Goal: Task Accomplishment & Management: Use online tool/utility

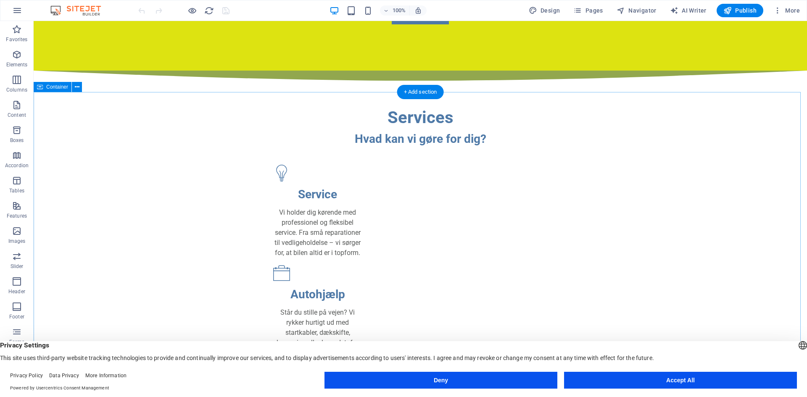
scroll to position [168, 0]
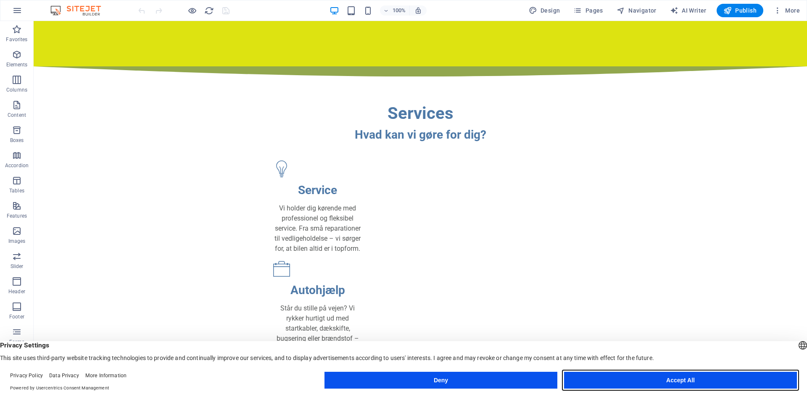
click at [702, 379] on button "Accept All" at bounding box center [680, 380] width 233 height 17
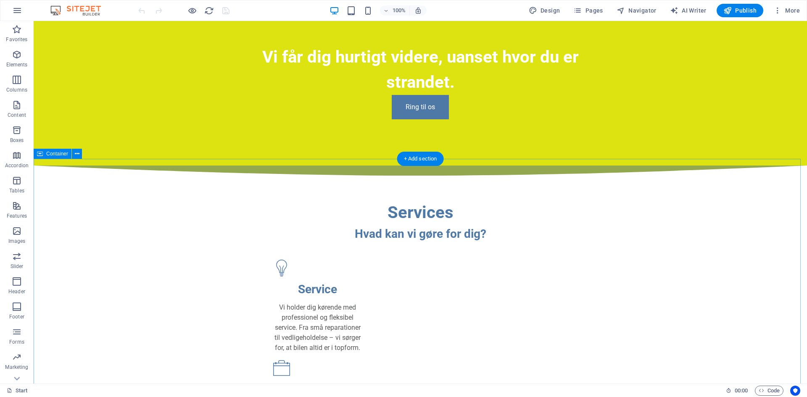
scroll to position [0, 0]
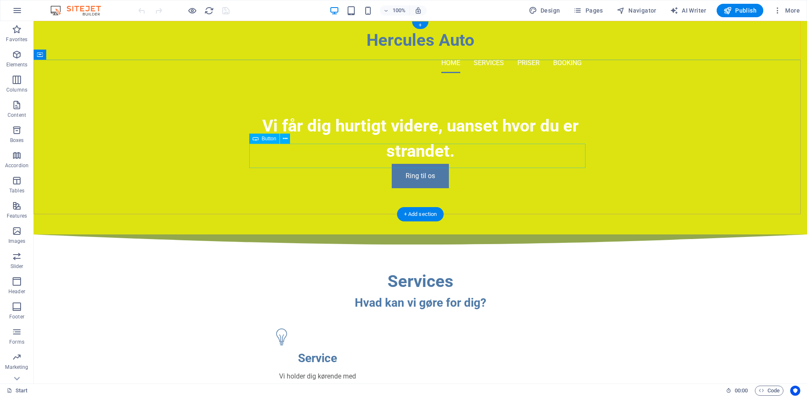
click at [485, 164] on div "Ring til os" at bounding box center [420, 176] width 336 height 24
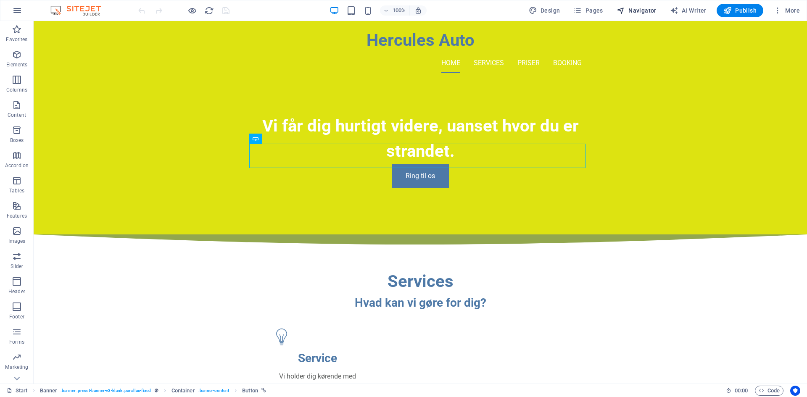
click at [625, 13] on icon "button" at bounding box center [620, 10] width 8 height 8
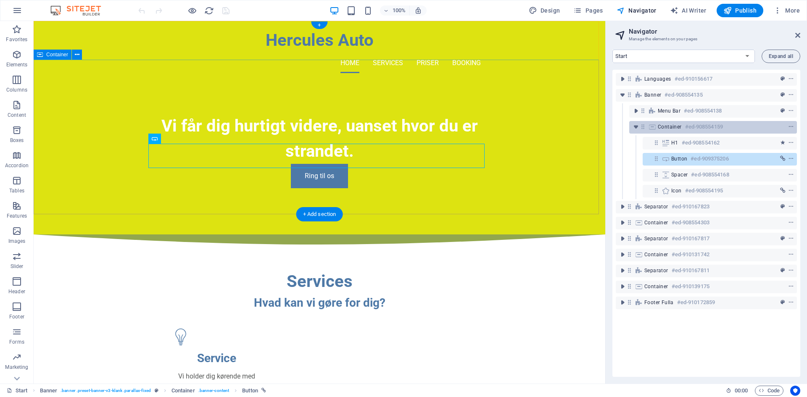
click at [663, 125] on span "Container" at bounding box center [670, 127] width 24 height 7
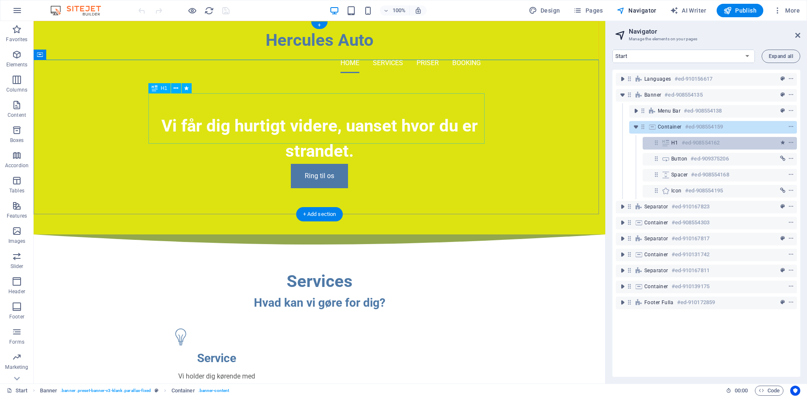
click at [670, 143] on div "H1 #ed-908554162" at bounding box center [719, 143] width 154 height 13
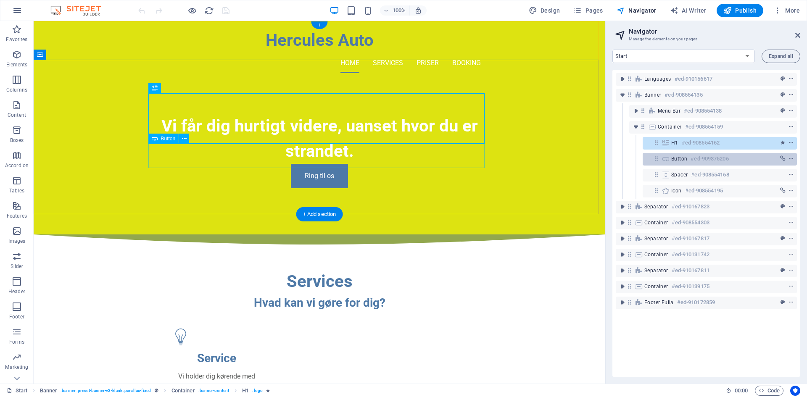
click at [667, 160] on icon at bounding box center [665, 158] width 9 height 7
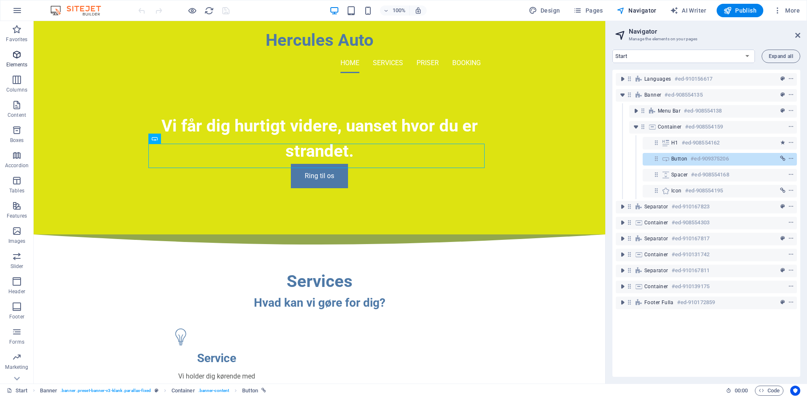
click at [10, 56] on span "Elements" at bounding box center [17, 60] width 34 height 20
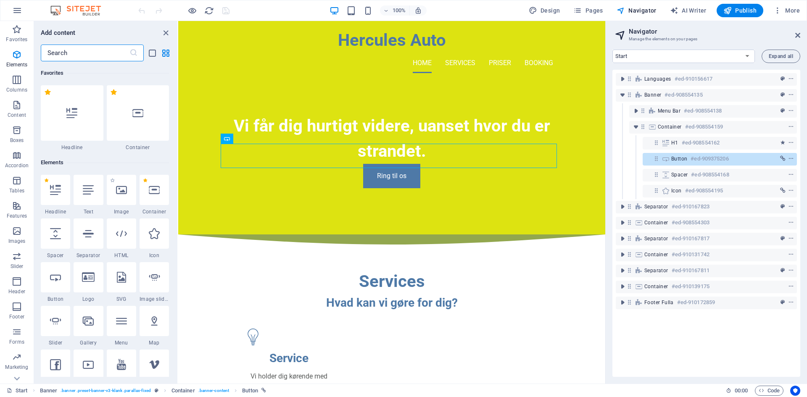
scroll to position [89, 0]
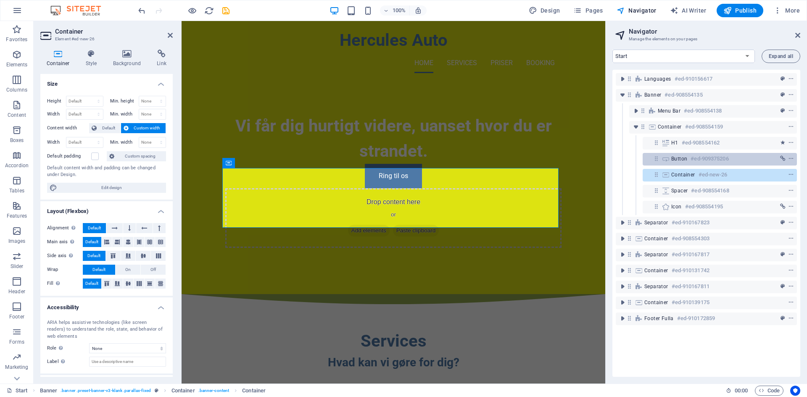
drag, startPoint x: 683, startPoint y: 174, endPoint x: 692, endPoint y: 163, distance: 14.0
click at [692, 163] on div "Languages #ed-910156617 Banner #ed-908554135 Menu Bar #ed-908554138 Container #…" at bounding box center [706, 223] width 188 height 307
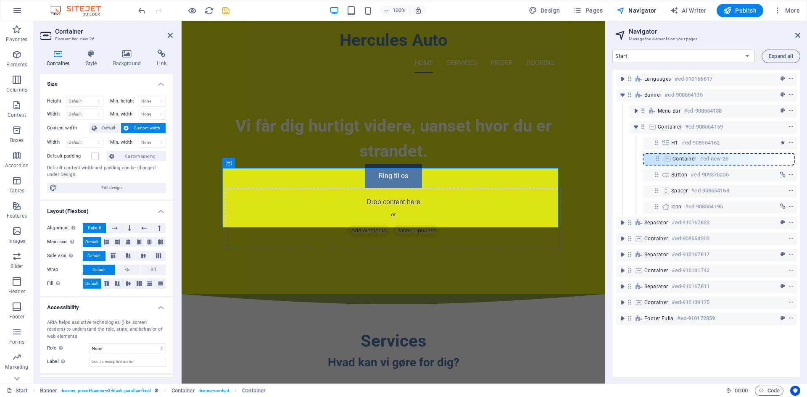
drag, startPoint x: 654, startPoint y: 174, endPoint x: 655, endPoint y: 155, distance: 19.0
click at [655, 155] on div "Languages #ed-910156617 Banner #ed-908554135 Menu Bar #ed-908554138 Container #…" at bounding box center [706, 223] width 188 height 307
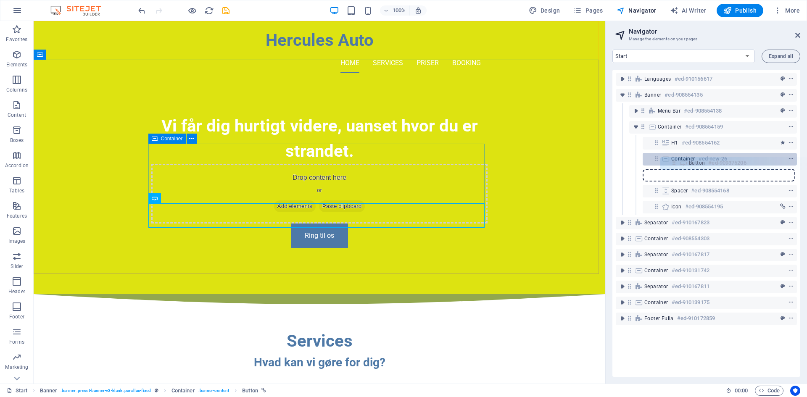
drag, startPoint x: 654, startPoint y: 174, endPoint x: 675, endPoint y: 161, distance: 25.1
click at [675, 161] on div "Languages #ed-910156617 Banner #ed-908554135 Menu Bar #ed-908554138 Container #…" at bounding box center [706, 223] width 188 height 307
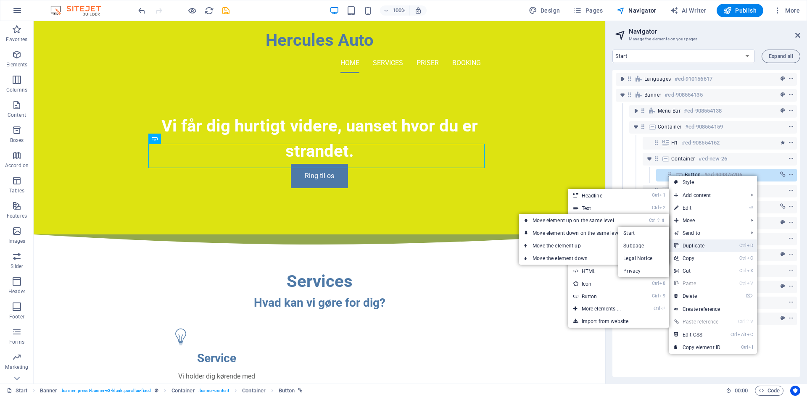
click at [707, 248] on link "Ctrl D Duplicate" at bounding box center [697, 245] width 56 height 13
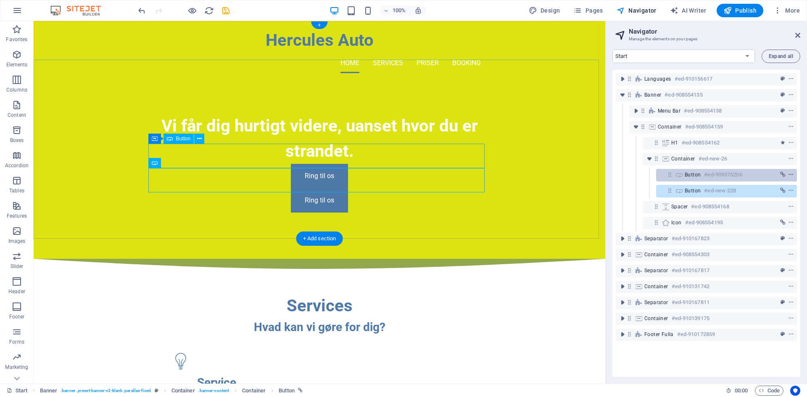
click at [792, 173] on span "context-menu" at bounding box center [791, 175] width 8 height 6
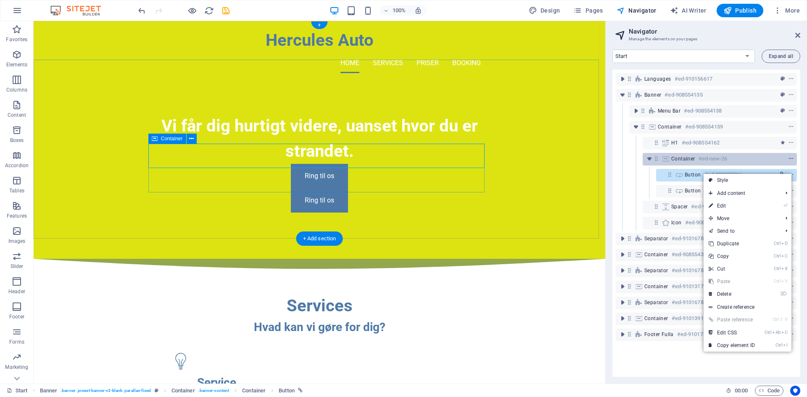
click at [789, 157] on icon "context-menu" at bounding box center [791, 159] width 6 height 6
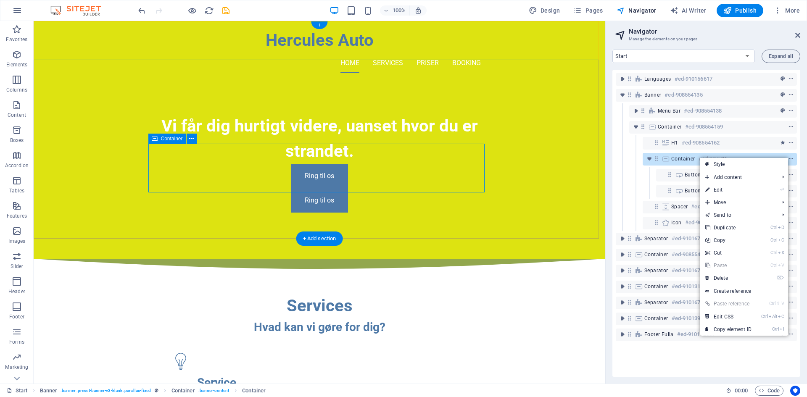
click at [659, 157] on icon at bounding box center [655, 158] width 7 height 7
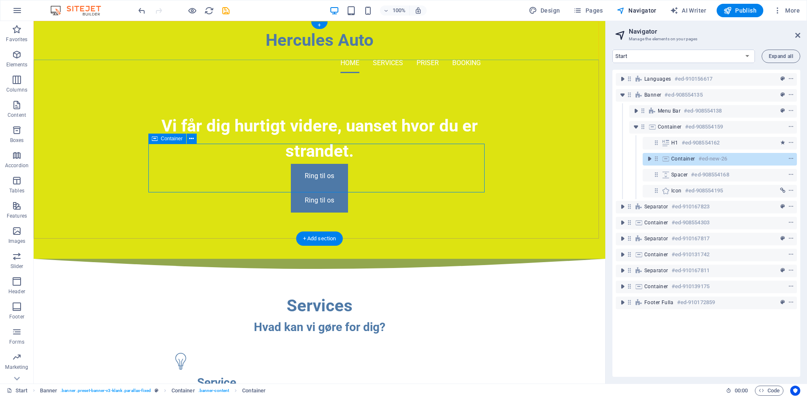
click at [673, 159] on span "Container" at bounding box center [683, 158] width 24 height 7
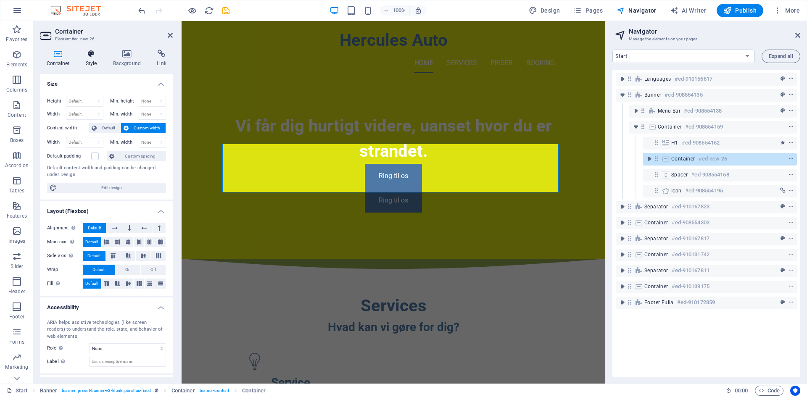
click at [92, 52] on icon at bounding box center [91, 54] width 24 height 8
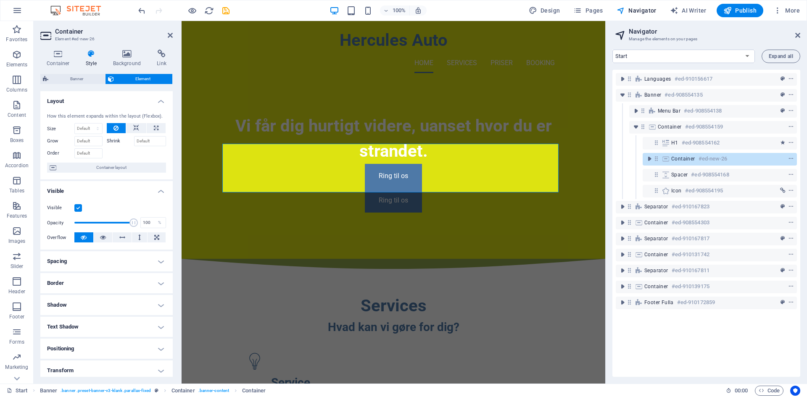
click at [98, 262] on h4 "Spacing" at bounding box center [106, 261] width 132 height 20
click at [98, 262] on h4 "Spacing" at bounding box center [106, 258] width 132 height 15
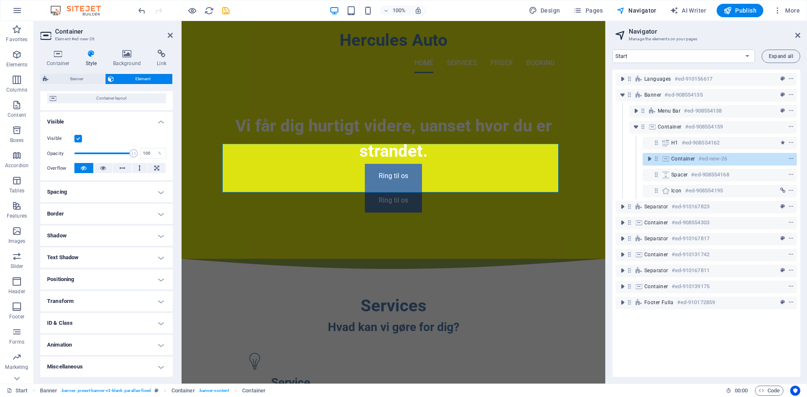
scroll to position [0, 0]
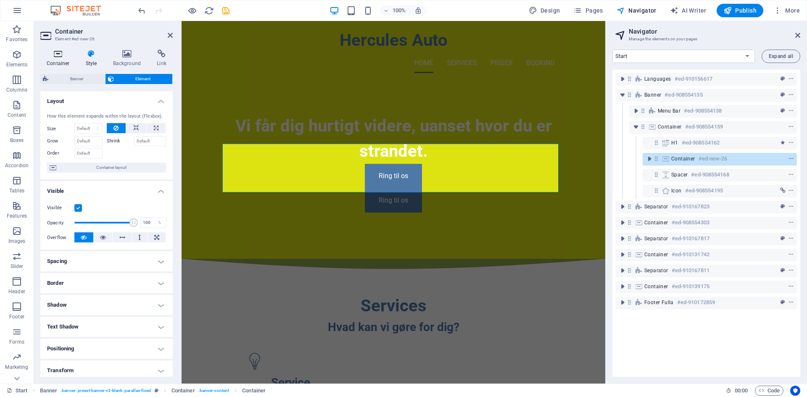
click at [63, 59] on h4 "Container" at bounding box center [59, 59] width 39 height 18
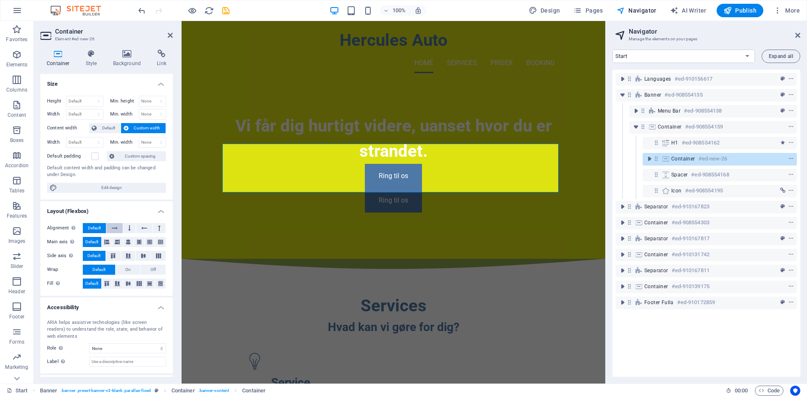
click at [115, 227] on icon at bounding box center [115, 228] width 6 height 10
click at [160, 59] on h4 "Link" at bounding box center [161, 59] width 22 height 18
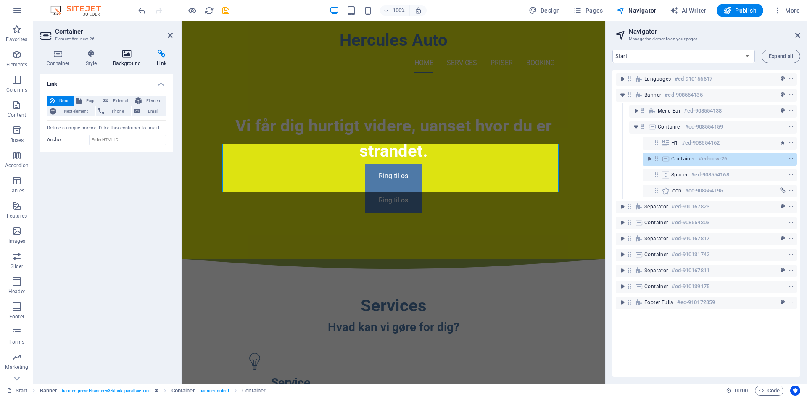
click at [135, 58] on h4 "Background" at bounding box center [129, 59] width 44 height 18
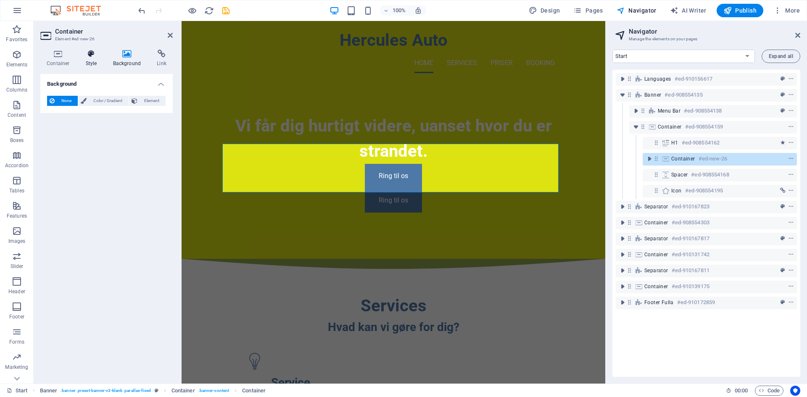
click at [93, 55] on icon at bounding box center [91, 54] width 24 height 8
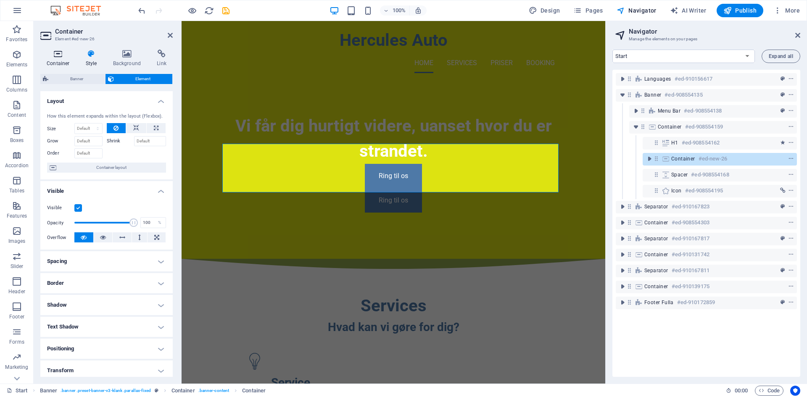
click at [60, 55] on icon at bounding box center [58, 54] width 36 height 8
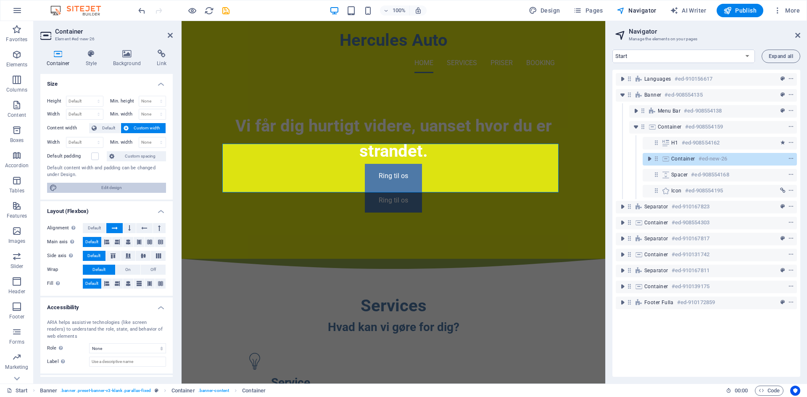
click at [100, 191] on span "Edit design" at bounding box center [112, 188] width 104 height 10
select select "rem"
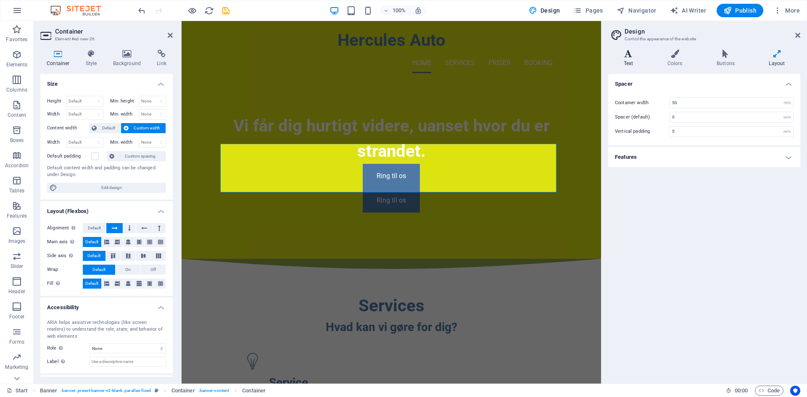
click at [634, 55] on icon at bounding box center [628, 54] width 40 height 8
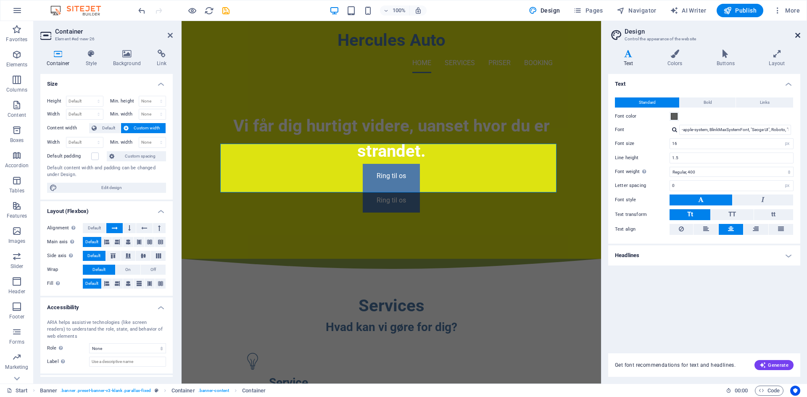
click at [798, 36] on icon at bounding box center [797, 35] width 5 height 7
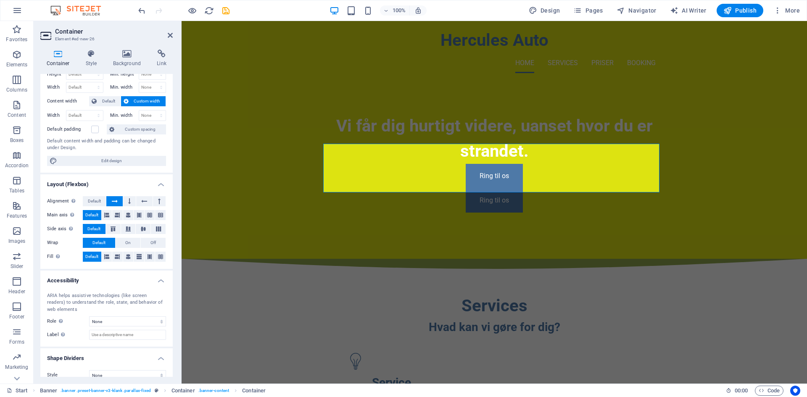
scroll to position [37, 0]
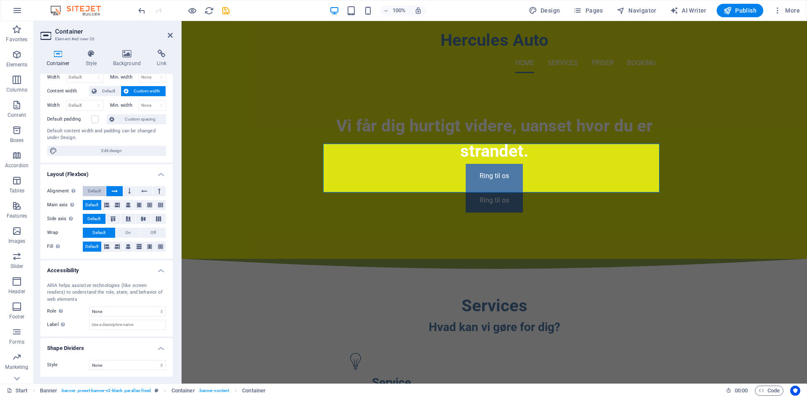
click at [97, 189] on span "Default" at bounding box center [94, 191] width 13 height 10
click at [132, 192] on button at bounding box center [129, 191] width 13 height 10
click at [120, 192] on button at bounding box center [114, 191] width 16 height 10
click at [148, 192] on button at bounding box center [144, 191] width 16 height 10
click at [160, 192] on button at bounding box center [159, 191] width 13 height 10
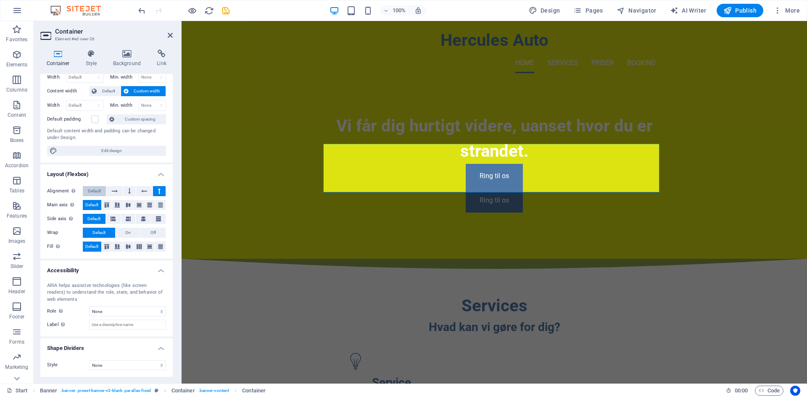
click at [95, 188] on span "Default" at bounding box center [94, 191] width 13 height 10
click at [126, 206] on icon at bounding box center [128, 205] width 5 height 10
click at [121, 206] on button at bounding box center [117, 205] width 11 height 10
click at [126, 224] on div "Side axis Control the vertical direction of the element inside of the container…" at bounding box center [106, 219] width 119 height 11
click at [129, 221] on icon at bounding box center [128, 218] width 10 height 5
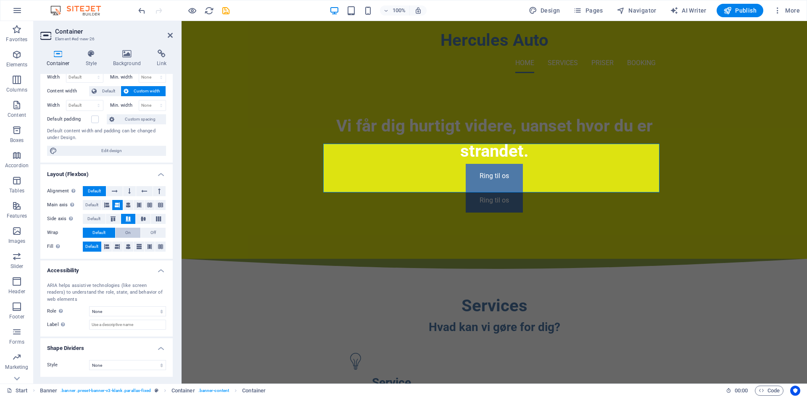
click at [126, 230] on span "On" at bounding box center [127, 233] width 5 height 10
click at [123, 247] on button at bounding box center [128, 247] width 11 height 10
click at [87, 243] on span "Default" at bounding box center [91, 247] width 13 height 10
click at [92, 234] on span "Default" at bounding box center [98, 233] width 13 height 10
click at [94, 221] on span "Default" at bounding box center [93, 219] width 13 height 10
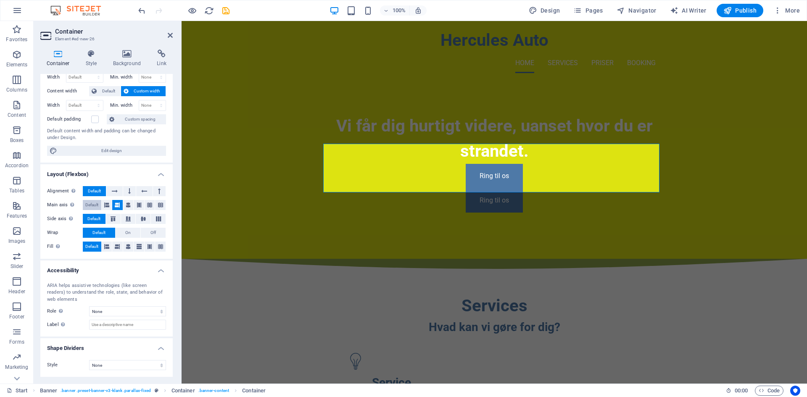
click at [95, 207] on span "Default" at bounding box center [91, 205] width 13 height 10
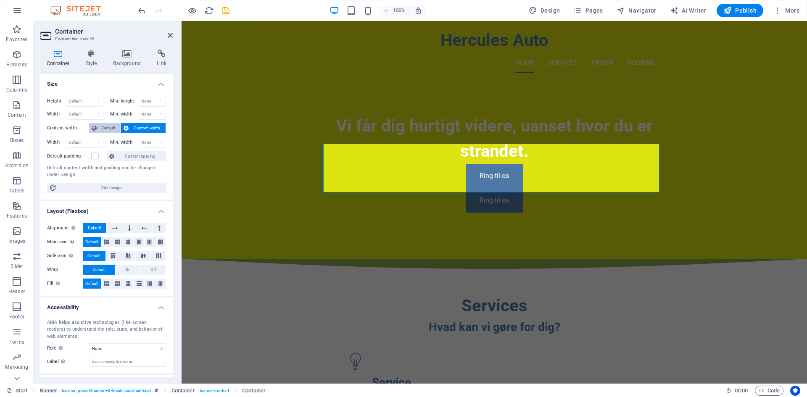
click at [108, 129] on span "Default" at bounding box center [108, 128] width 19 height 10
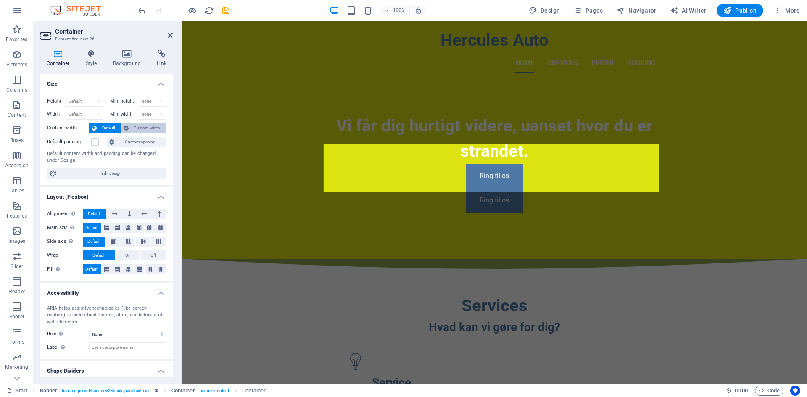
click at [140, 132] on span "Custom width" at bounding box center [147, 128] width 32 height 10
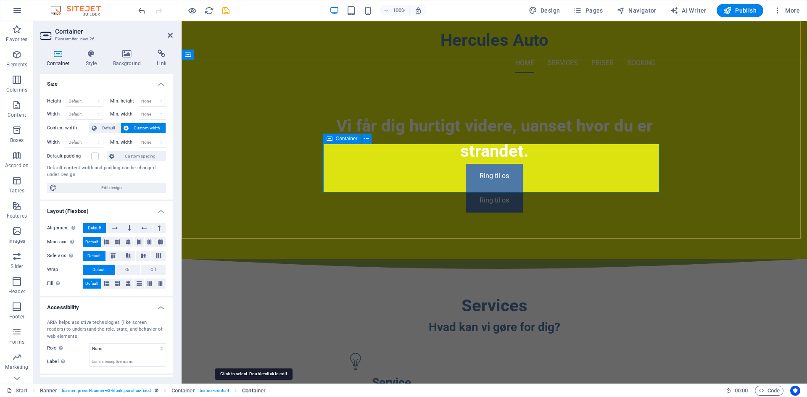
click at [257, 393] on span "Container" at bounding box center [254, 391] width 24 height 10
click at [258, 393] on span "Container" at bounding box center [254, 391] width 24 height 10
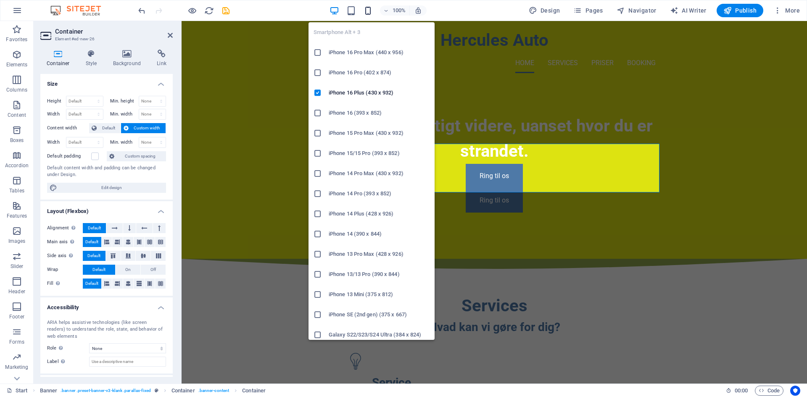
click at [365, 10] on icon "button" at bounding box center [368, 11] width 10 height 10
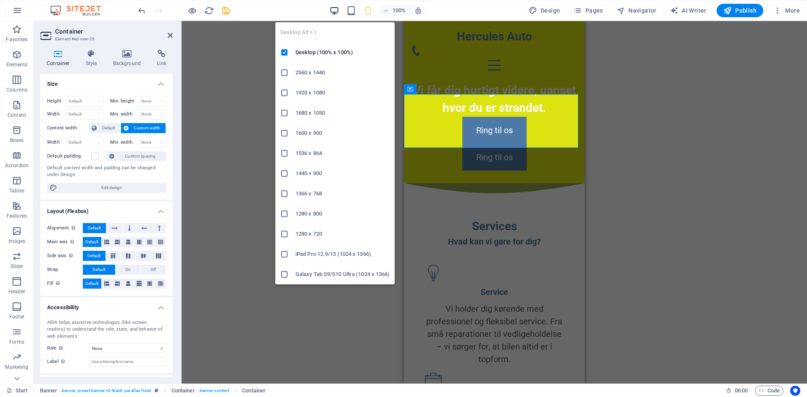
click at [337, 11] on icon "button" at bounding box center [334, 11] width 10 height 10
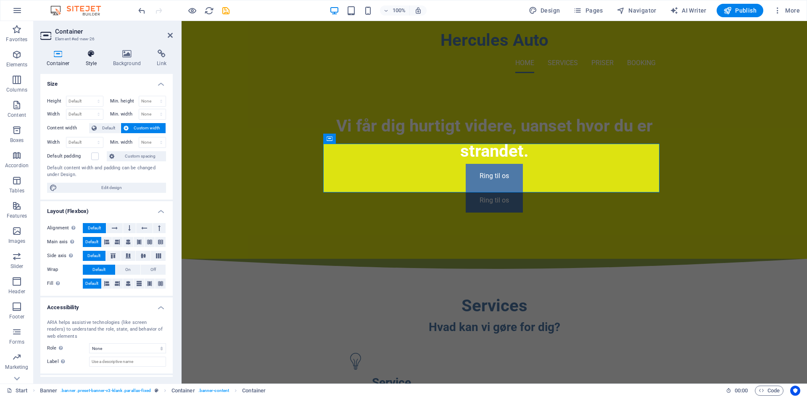
click at [91, 54] on icon at bounding box center [91, 54] width 24 height 8
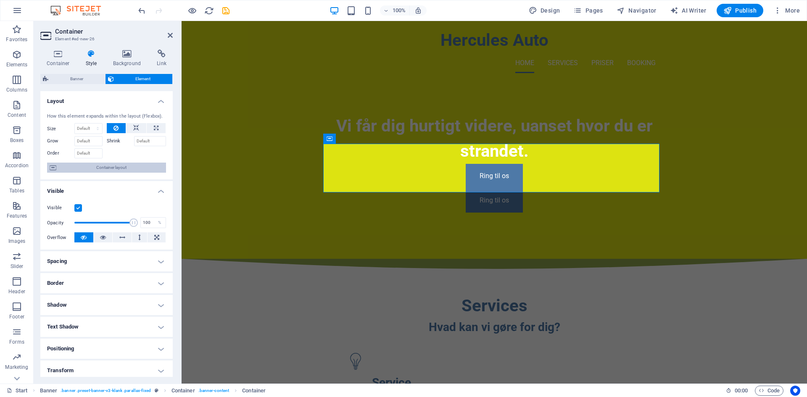
click at [97, 168] on span "Container layout" at bounding box center [111, 168] width 105 height 10
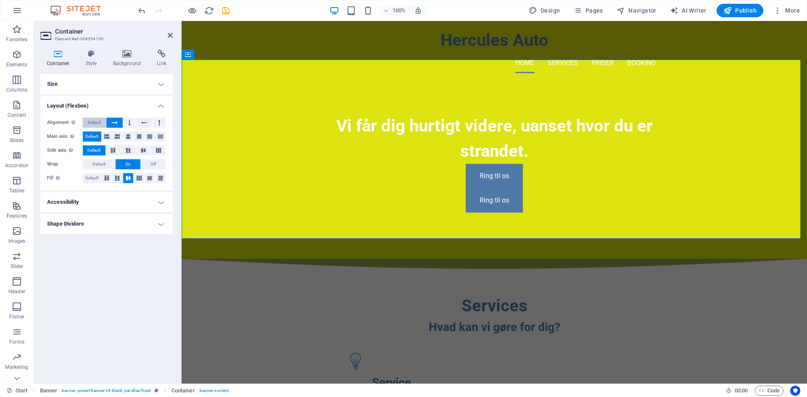
click at [95, 121] on span "Default" at bounding box center [94, 123] width 13 height 10
click at [128, 124] on icon at bounding box center [129, 123] width 3 height 10
click at [97, 122] on span "Default" at bounding box center [94, 123] width 13 height 10
click at [110, 206] on h4 "Accessibility" at bounding box center [106, 202] width 132 height 20
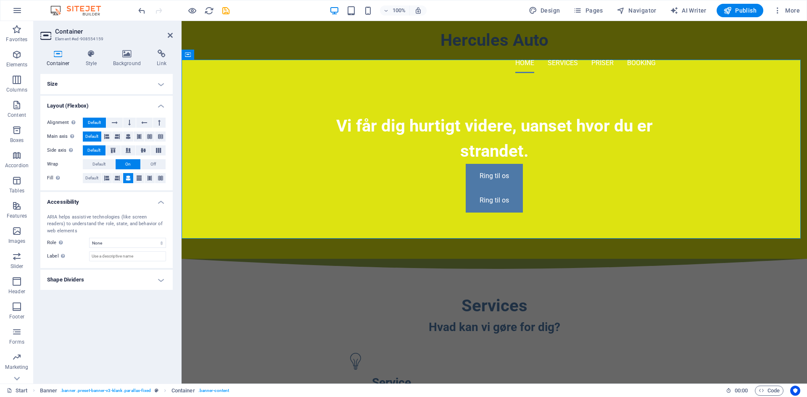
click at [110, 206] on h4 "Accessibility" at bounding box center [106, 199] width 132 height 15
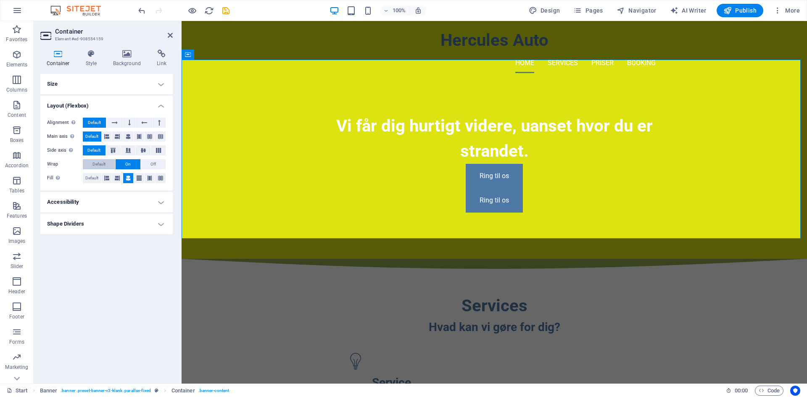
click at [103, 161] on span "Default" at bounding box center [98, 164] width 13 height 10
click at [126, 164] on span "On" at bounding box center [127, 164] width 5 height 10
click at [117, 180] on icon at bounding box center [117, 178] width 5 height 10
click at [128, 179] on icon at bounding box center [128, 178] width 5 height 10
click at [127, 136] on icon at bounding box center [128, 137] width 5 height 10
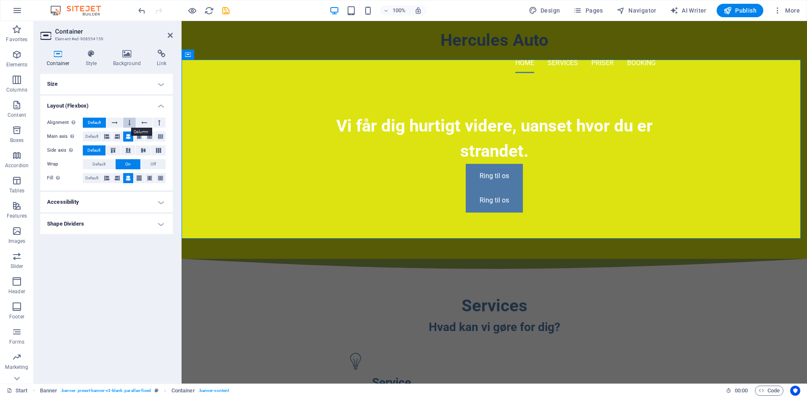
click at [128, 120] on icon at bounding box center [129, 123] width 3 height 10
click at [113, 121] on icon at bounding box center [115, 123] width 6 height 10
click at [149, 134] on icon at bounding box center [149, 137] width 5 height 10
click at [101, 118] on span "Default" at bounding box center [94, 123] width 13 height 10
click at [97, 132] on span "Default" at bounding box center [91, 137] width 13 height 10
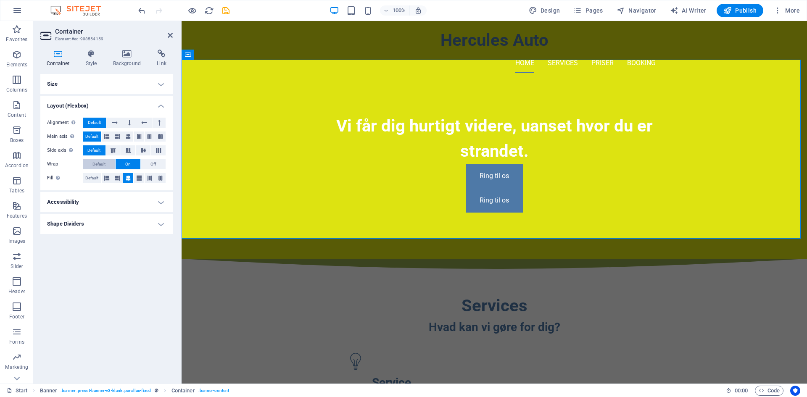
click at [101, 167] on span "Default" at bounding box center [98, 164] width 13 height 10
click at [93, 179] on span "Default" at bounding box center [91, 178] width 13 height 10
click at [102, 93] on h4 "Size" at bounding box center [106, 84] width 132 height 20
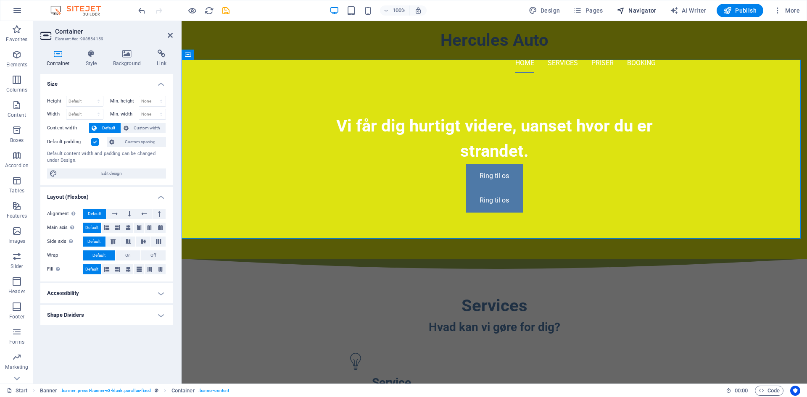
click at [644, 11] on span "Navigator" at bounding box center [636, 10] width 40 height 8
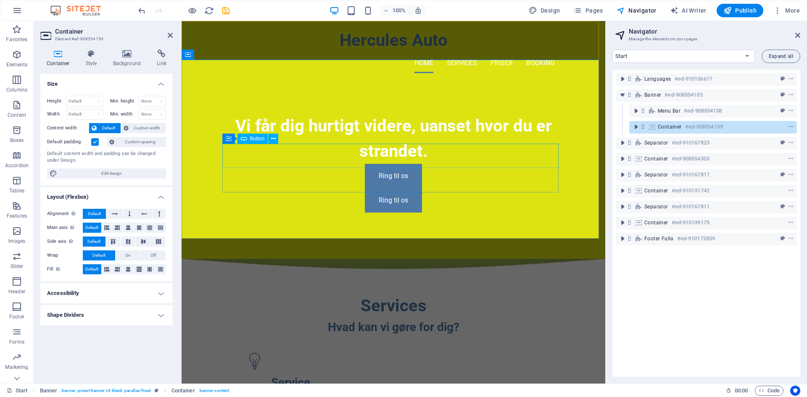
click at [443, 164] on div "Ring til os" at bounding box center [393, 176] width 336 height 24
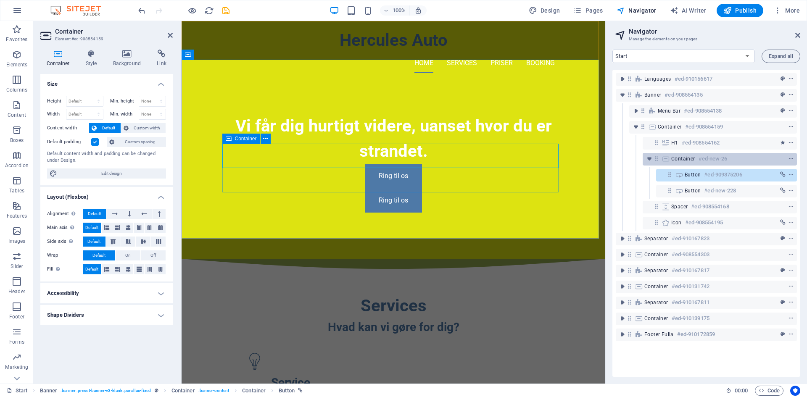
click at [680, 158] on span "Container" at bounding box center [683, 158] width 24 height 7
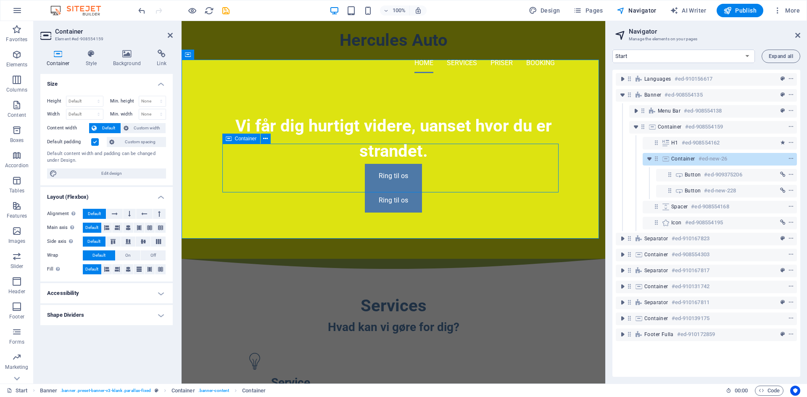
click at [667, 160] on icon at bounding box center [665, 158] width 9 height 7
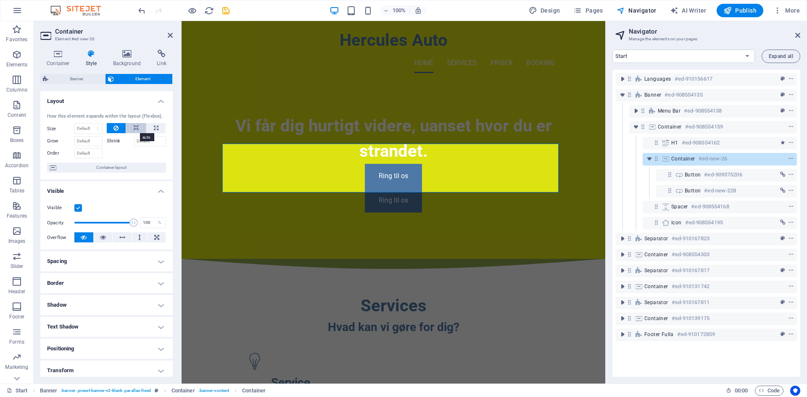
click at [134, 128] on icon at bounding box center [136, 128] width 6 height 10
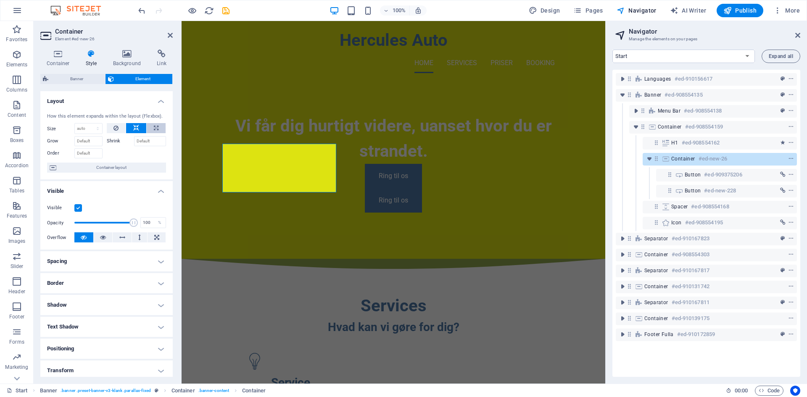
click at [158, 131] on button at bounding box center [156, 128] width 19 height 10
type input "100"
select select "%"
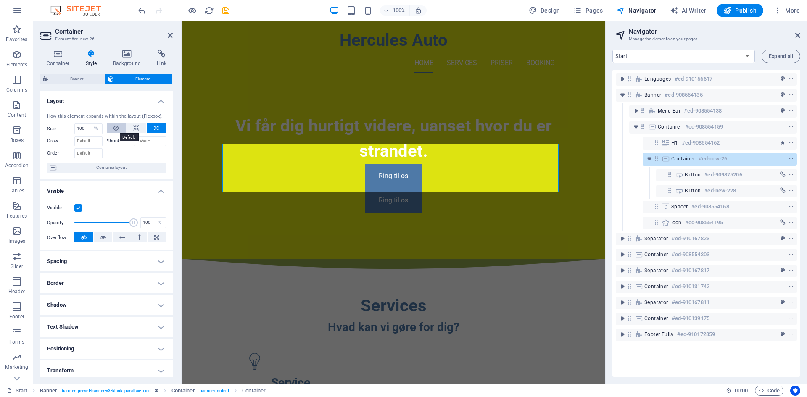
click at [121, 125] on button at bounding box center [116, 128] width 19 height 10
select select "DISABLED_OPTION_VALUE"
click at [133, 125] on icon at bounding box center [136, 128] width 6 height 10
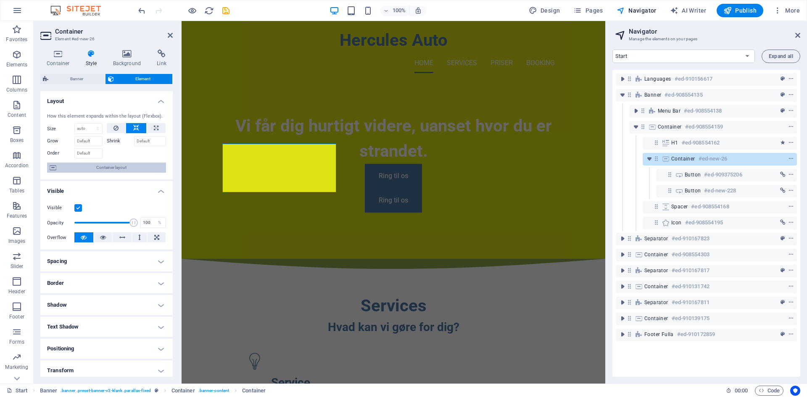
click at [119, 168] on span "Container layout" at bounding box center [111, 168] width 105 height 10
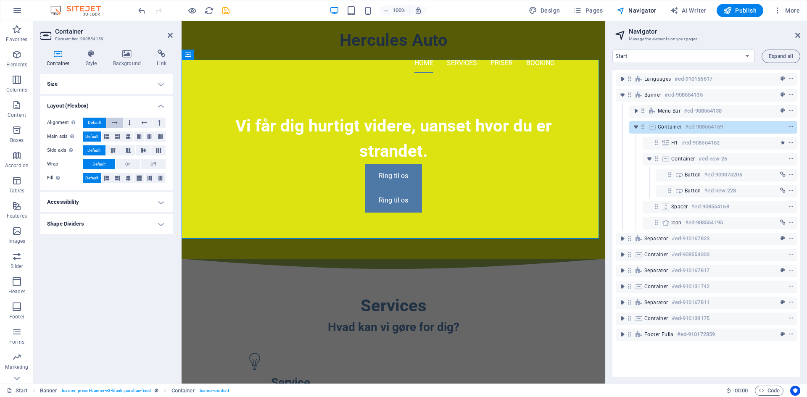
click at [117, 126] on icon at bounding box center [115, 123] width 6 height 10
click at [100, 124] on span "Default" at bounding box center [94, 123] width 13 height 10
click at [121, 83] on h4 "Size" at bounding box center [106, 84] width 132 height 20
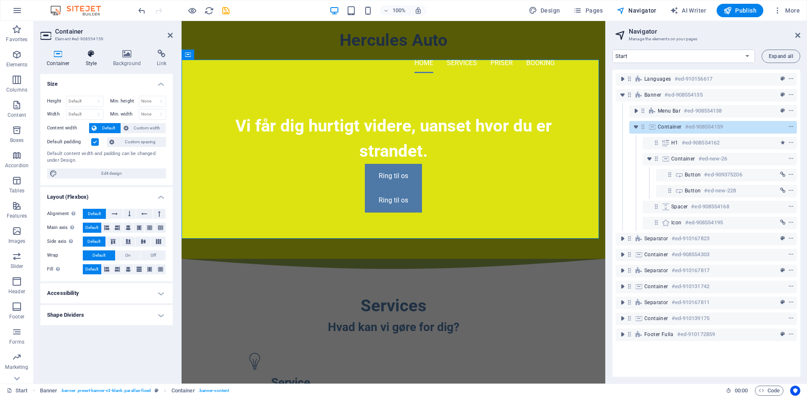
click at [91, 57] on icon at bounding box center [91, 54] width 24 height 8
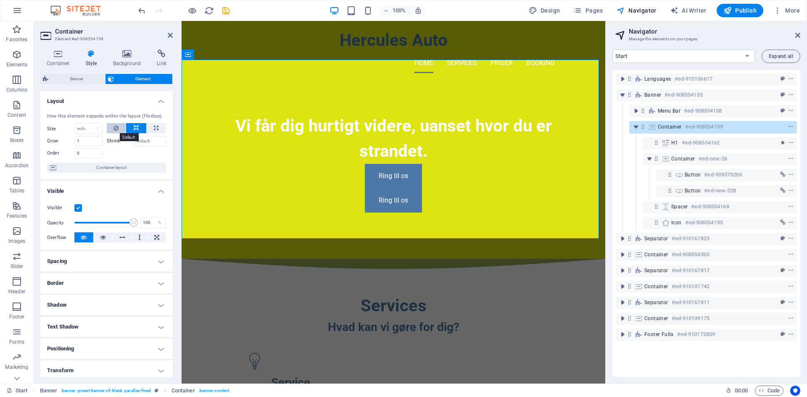
click at [114, 131] on icon at bounding box center [115, 128] width 5 height 10
click at [135, 125] on icon at bounding box center [136, 128] width 6 height 10
click at [113, 127] on icon at bounding box center [115, 128] width 5 height 10
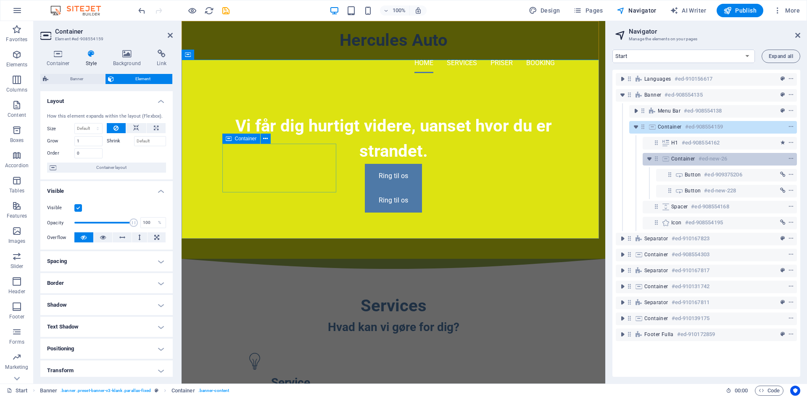
click at [656, 160] on icon at bounding box center [655, 158] width 7 height 7
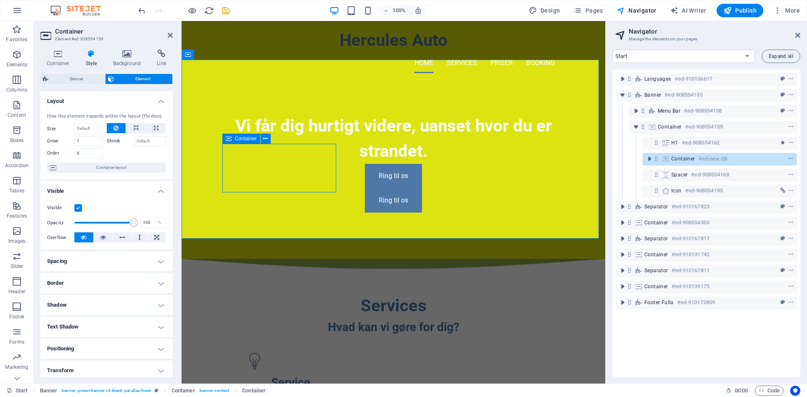
click at [656, 160] on icon at bounding box center [655, 158] width 7 height 7
click at [652, 161] on icon "toggle-expand" at bounding box center [649, 159] width 8 height 8
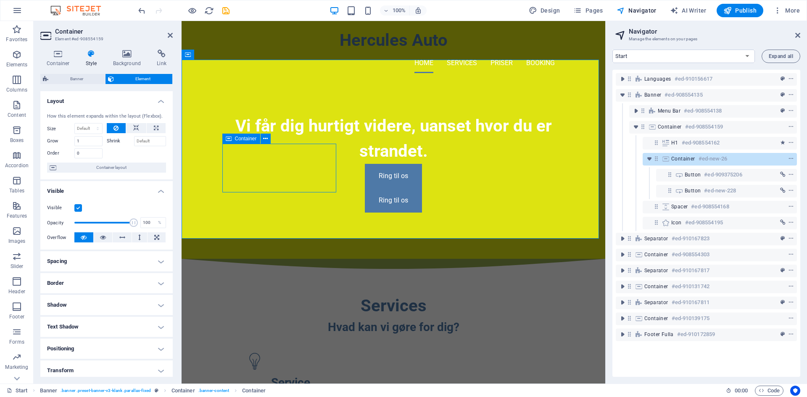
click at [675, 161] on span "Container" at bounding box center [683, 158] width 24 height 7
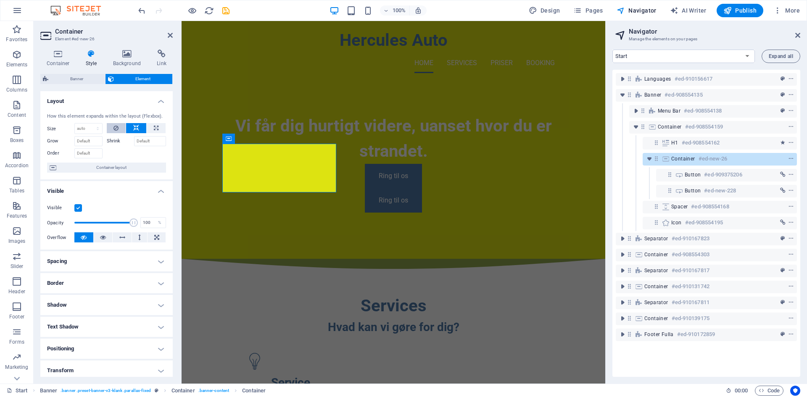
click at [117, 124] on icon at bounding box center [115, 128] width 5 height 10
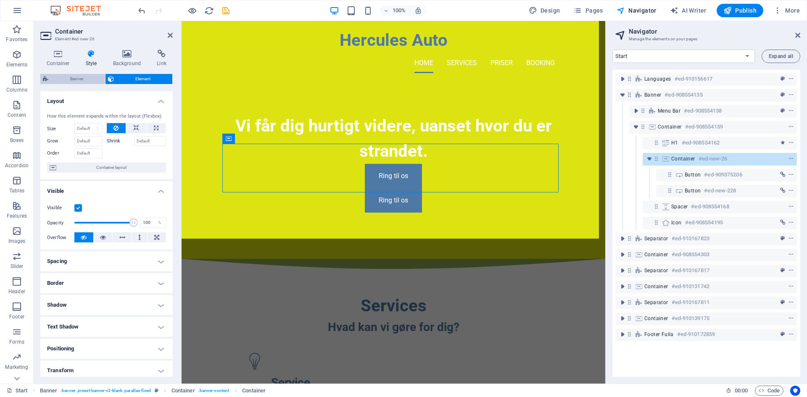
click at [83, 80] on span "Banner" at bounding box center [77, 79] width 52 height 10
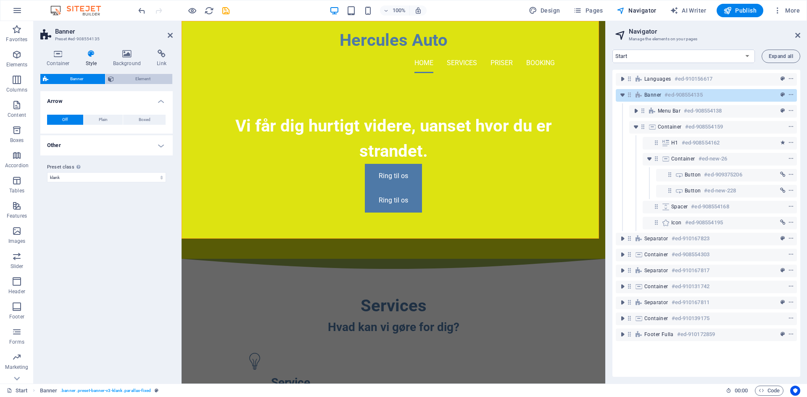
click at [127, 80] on span "Element" at bounding box center [143, 79] width 54 height 10
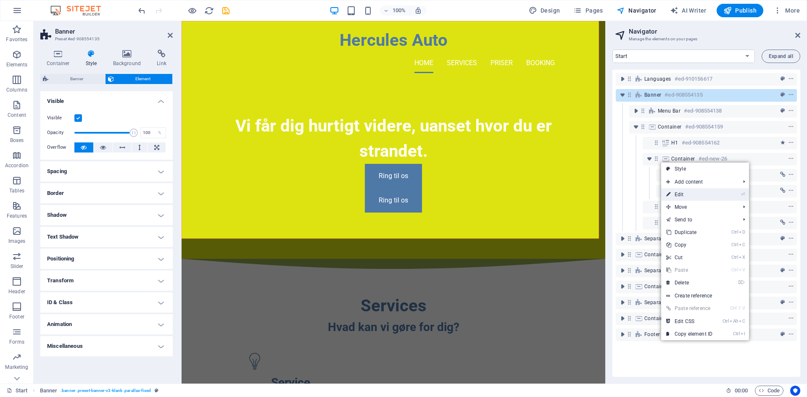
click at [681, 197] on link "⏎ Edit" at bounding box center [689, 194] width 56 height 13
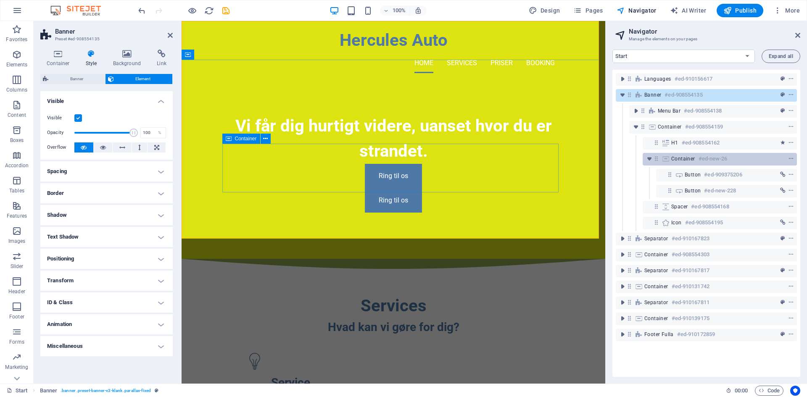
click at [656, 159] on icon at bounding box center [655, 158] width 7 height 7
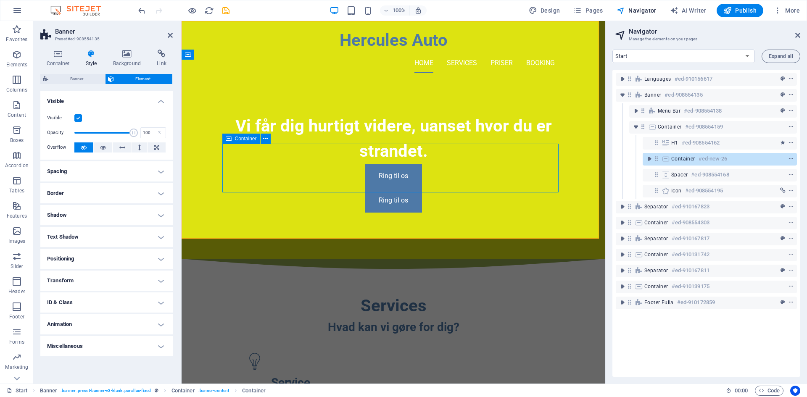
click at [656, 159] on icon at bounding box center [655, 158] width 7 height 7
click at [650, 159] on icon "toggle-expand" at bounding box center [649, 159] width 8 height 8
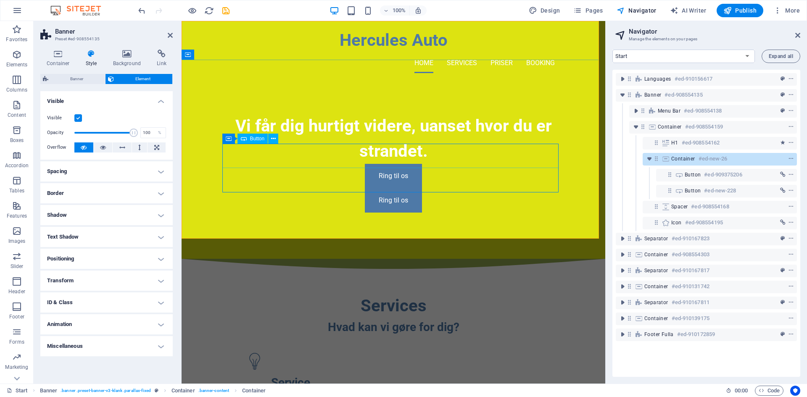
click at [392, 164] on div "Ring til os" at bounding box center [393, 176] width 336 height 24
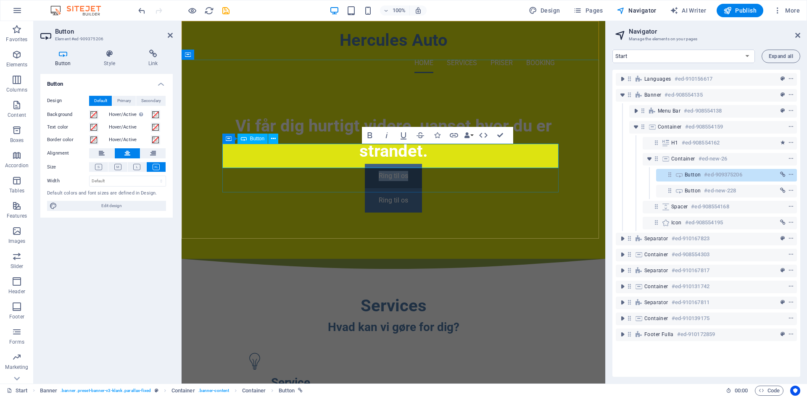
click at [408, 164] on link "Ring til os" at bounding box center [393, 176] width 57 height 24
drag, startPoint x: 407, startPoint y: 159, endPoint x: 392, endPoint y: 157, distance: 15.6
click at [392, 164] on link "Ring til os" at bounding box center [393, 176] width 57 height 24
click at [410, 164] on link "Ring til os" at bounding box center [393, 176] width 57 height 24
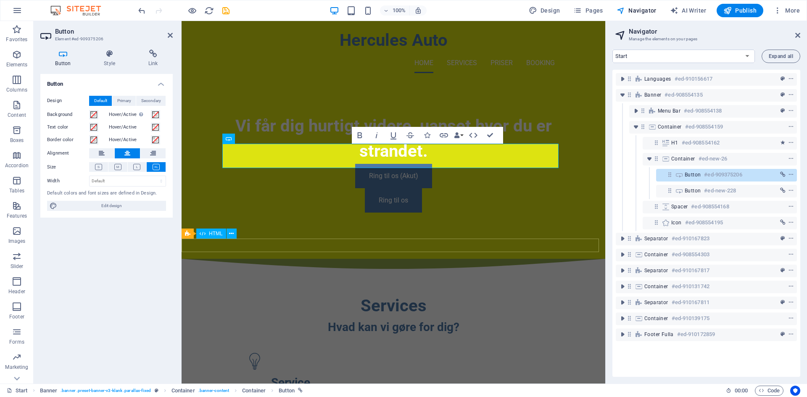
click at [474, 259] on div at bounding box center [394, 265] width 424 height 13
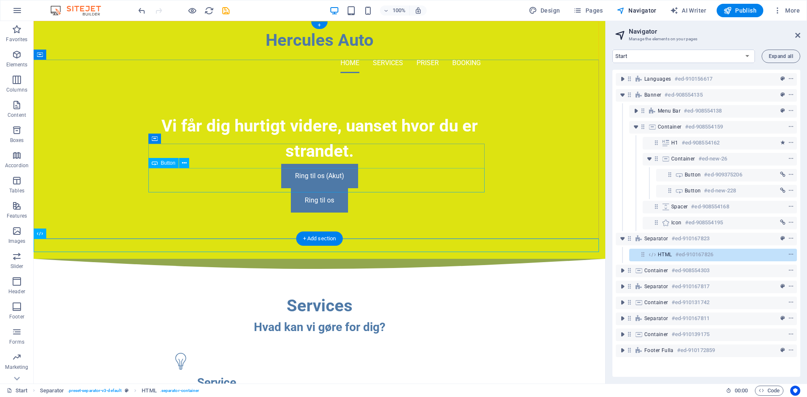
click at [356, 188] on div "Ring til os" at bounding box center [319, 200] width 336 height 24
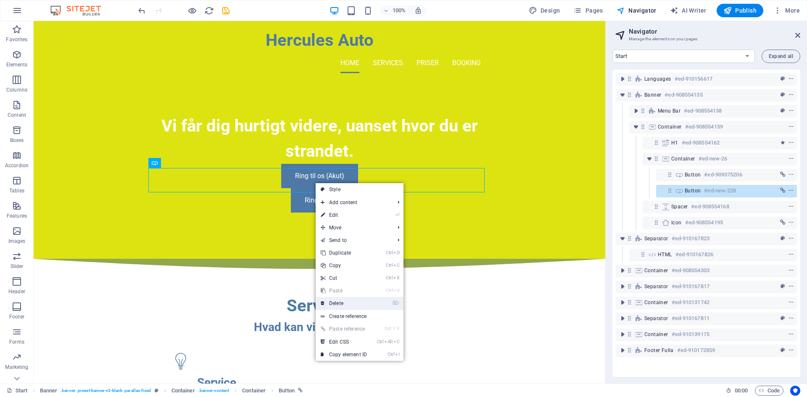
click at [340, 306] on link "⌦ Delete" at bounding box center [344, 303] width 56 height 13
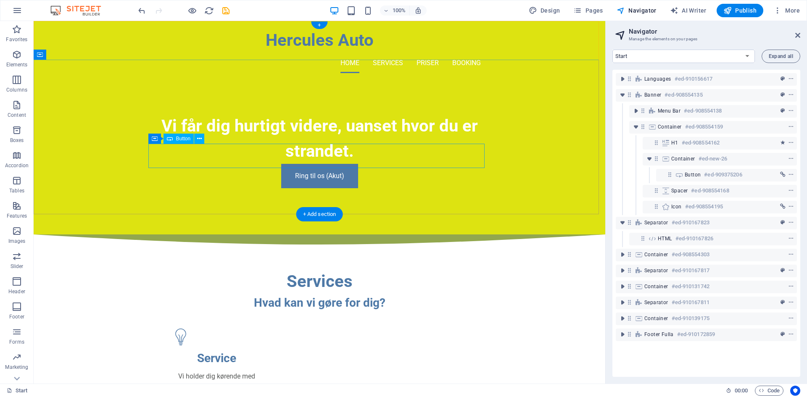
click at [345, 164] on div "Ring til os (Akut)" at bounding box center [319, 176] width 336 height 24
click at [681, 178] on div "Button #ed-909375206" at bounding box center [726, 175] width 141 height 13
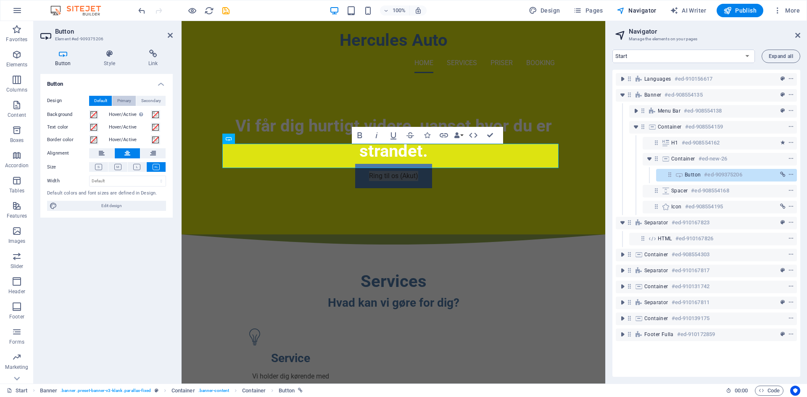
click at [125, 98] on span "Primary" at bounding box center [124, 101] width 14 height 10
click at [113, 59] on h4 "Style" at bounding box center [111, 59] width 45 height 18
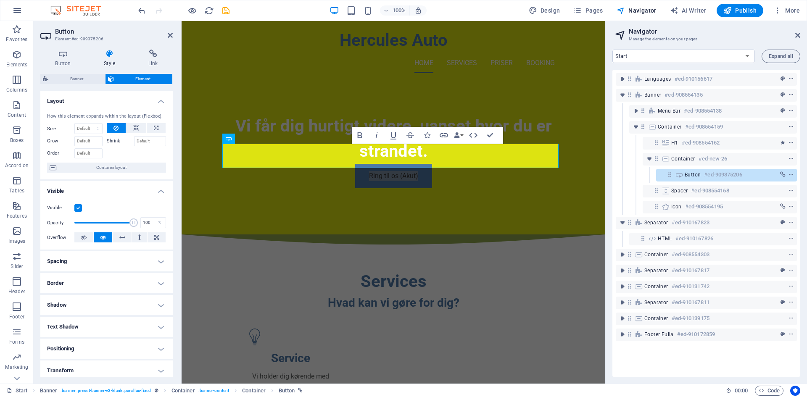
click at [100, 283] on h4 "Border" at bounding box center [106, 283] width 132 height 20
click at [126, 304] on span at bounding box center [126, 300] width 2 height 10
click at [86, 332] on span at bounding box center [87, 329] width 7 height 7
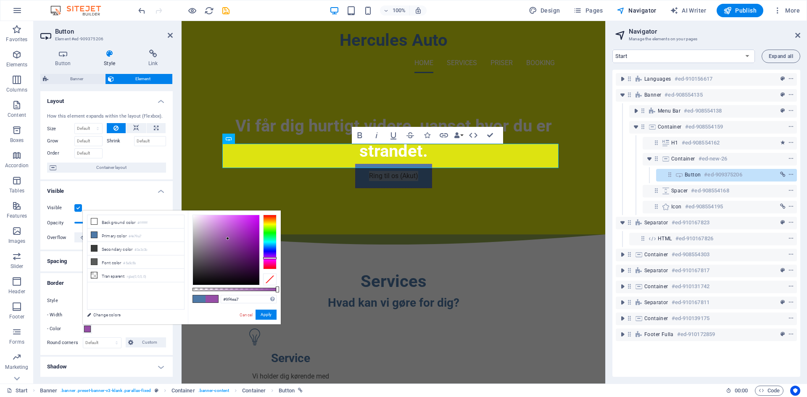
type input "#a34ea7"
drag, startPoint x: 275, startPoint y: 249, endPoint x: 272, endPoint y: 259, distance: 10.9
click at [272, 259] on div at bounding box center [269, 242] width 13 height 55
click at [263, 317] on button "Apply" at bounding box center [265, 315] width 21 height 10
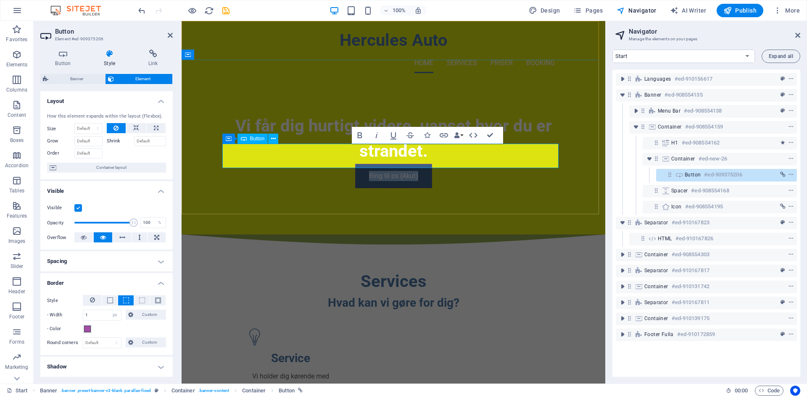
click at [356, 164] on link "Ring til os (Akut)" at bounding box center [393, 176] width 77 height 24
click at [329, 164] on div "Ring til os (Akut)" at bounding box center [393, 176] width 336 height 24
click at [112, 300] on span at bounding box center [110, 300] width 6 height 6
click at [147, 303] on button at bounding box center [142, 300] width 16 height 10
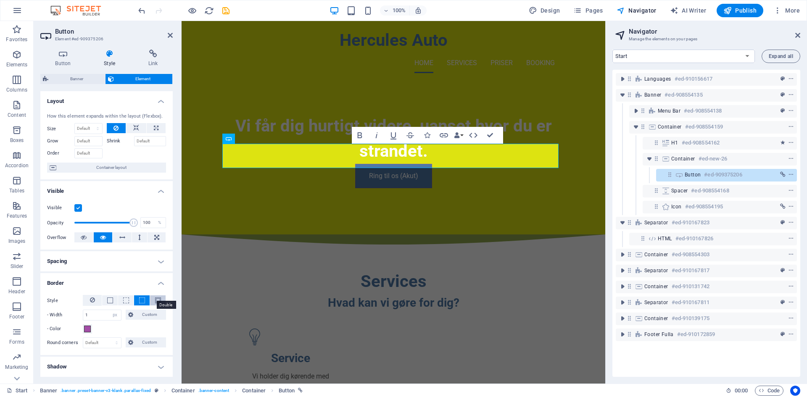
click at [156, 302] on span at bounding box center [158, 300] width 6 height 6
click at [121, 301] on button at bounding box center [126, 300] width 16 height 10
type input "100"
drag, startPoint x: 130, startPoint y: 224, endPoint x: 156, endPoint y: 228, distance: 26.9
click at [156, 228] on div "Opacity 100 %" at bounding box center [106, 222] width 119 height 13
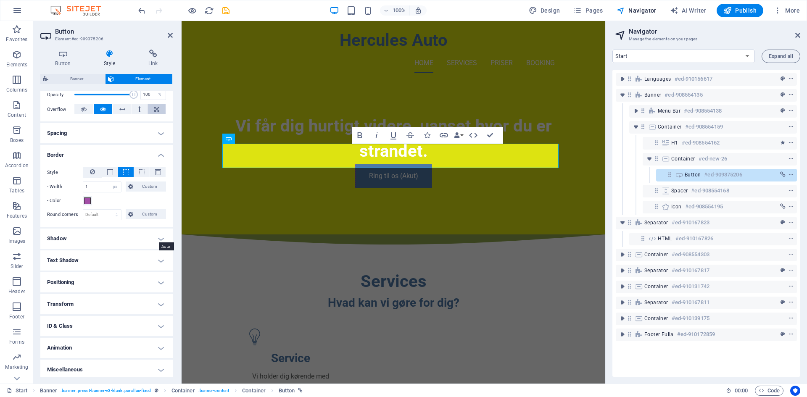
scroll to position [131, 0]
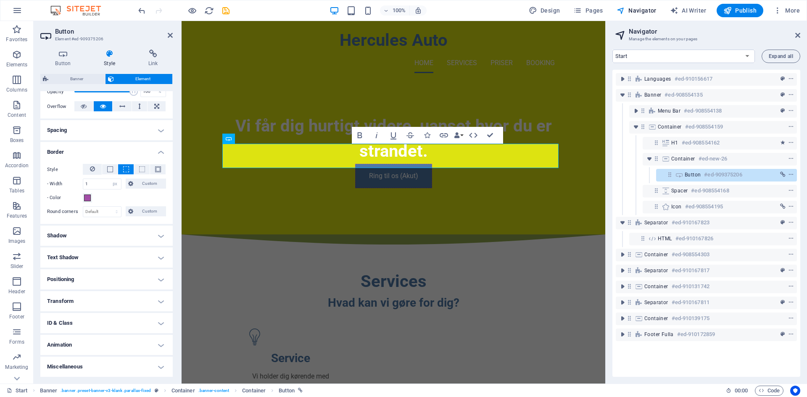
click at [140, 237] on h4 "Shadow" at bounding box center [106, 236] width 132 height 20
click at [140, 237] on h4 "Shadow" at bounding box center [106, 233] width 132 height 15
click at [140, 237] on h4 "Shadow" at bounding box center [106, 236] width 132 height 20
click at [99, 252] on button "None" at bounding box center [91, 252] width 27 height 10
click at [122, 253] on span "Outside" at bounding box center [121, 252] width 14 height 10
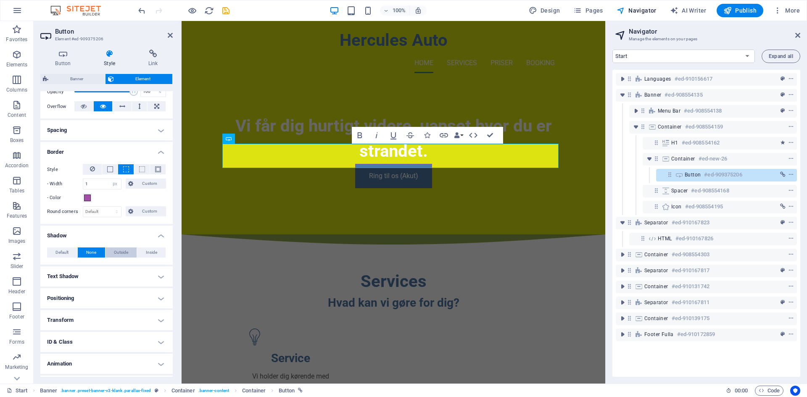
type input "2"
type input "4"
click at [79, 268] on span at bounding box center [79, 266] width 7 height 7
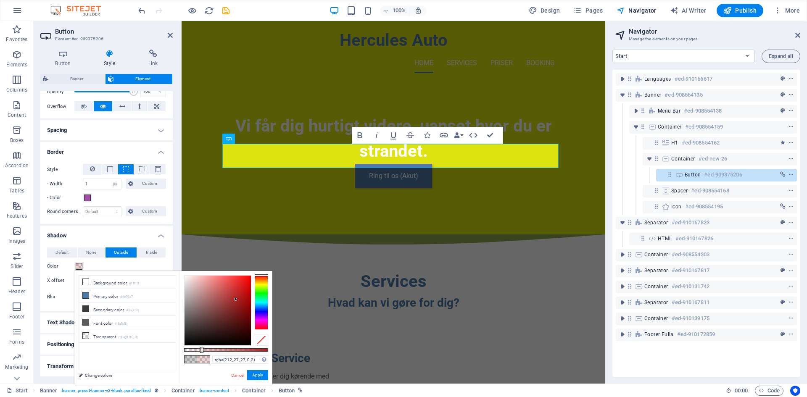
type input "rgba(214, 27, 27, 0.2)"
drag, startPoint x: 231, startPoint y: 310, endPoint x: 242, endPoint y: 287, distance: 26.3
click at [242, 287] on div at bounding box center [217, 311] width 66 height 70
click at [260, 377] on button "Apply" at bounding box center [257, 375] width 21 height 10
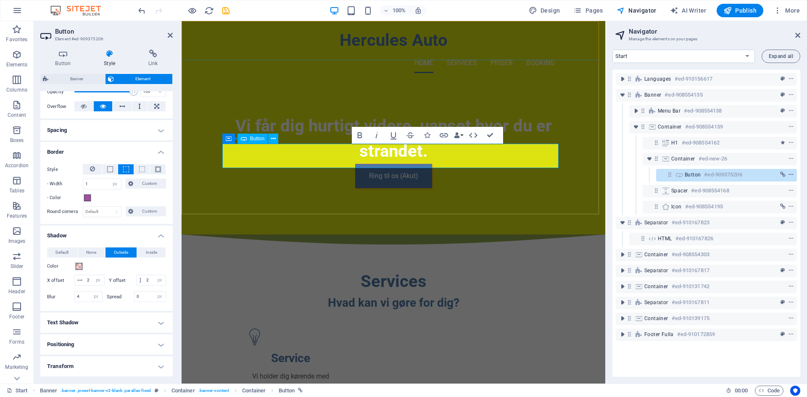
click at [788, 174] on icon "context-menu" at bounding box center [791, 175] width 6 height 6
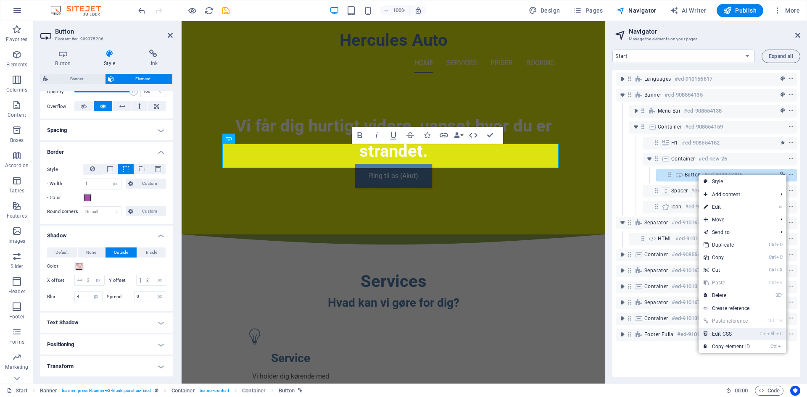
click at [733, 329] on link "Ctrl Alt C Edit CSS" at bounding box center [726, 334] width 56 height 13
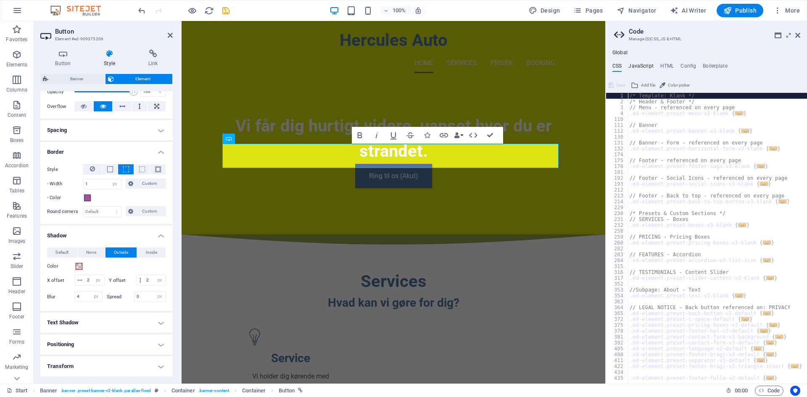
click at [641, 66] on h4 "JavaScript" at bounding box center [640, 67] width 25 height 9
type textarea "/* JS for preset "Menu V2" */"
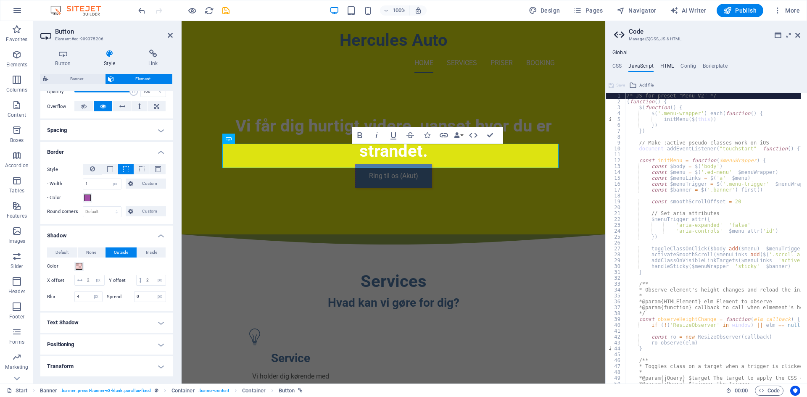
click at [673, 66] on h4 "HTML" at bounding box center [667, 67] width 14 height 9
type textarea "<a href="#main-content" class="wv-link-content button">Skip to main content</a>"
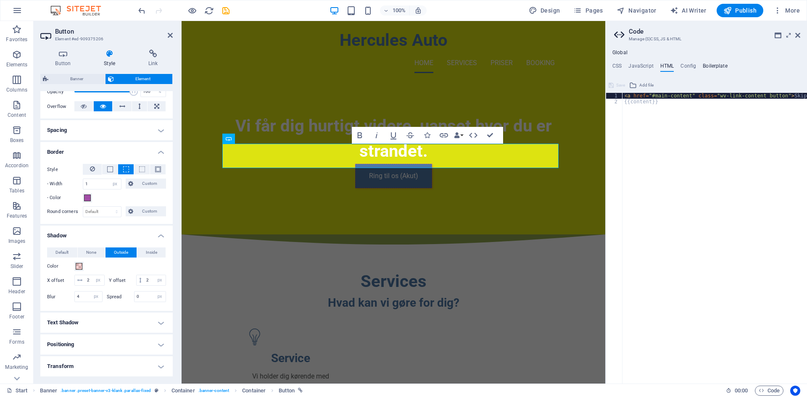
click at [714, 68] on h4 "Boilerplate" at bounding box center [714, 67] width 25 height 9
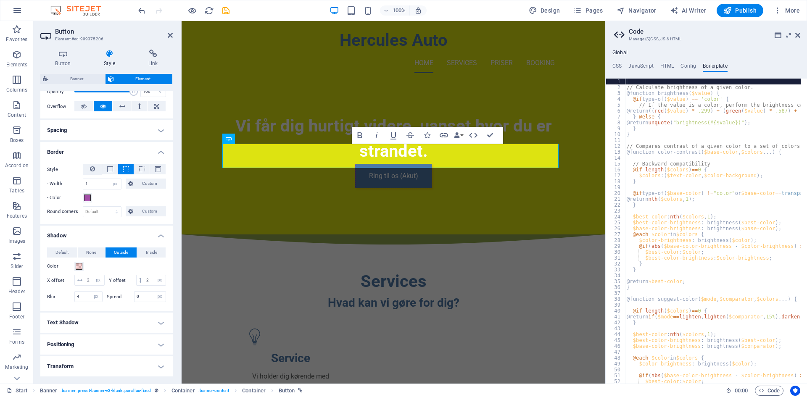
click at [696, 68] on ul "CSS JavaScript HTML Config Boilerplate" at bounding box center [705, 67] width 201 height 9
click at [688, 67] on h4 "Config" at bounding box center [688, 67] width 16 height 9
type textarea "$color-background: #ffffff;"
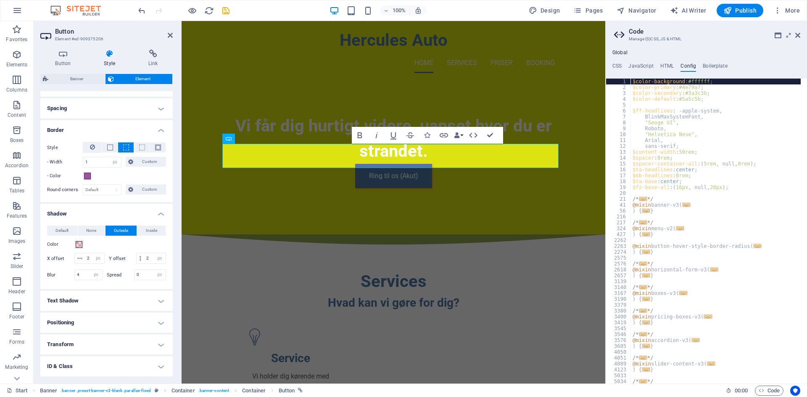
scroll to position [207, 0]
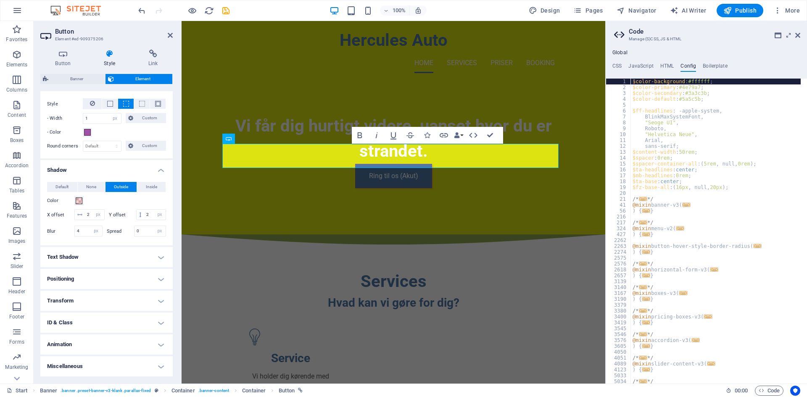
click at [124, 160] on h4 "Shadow" at bounding box center [106, 167] width 132 height 15
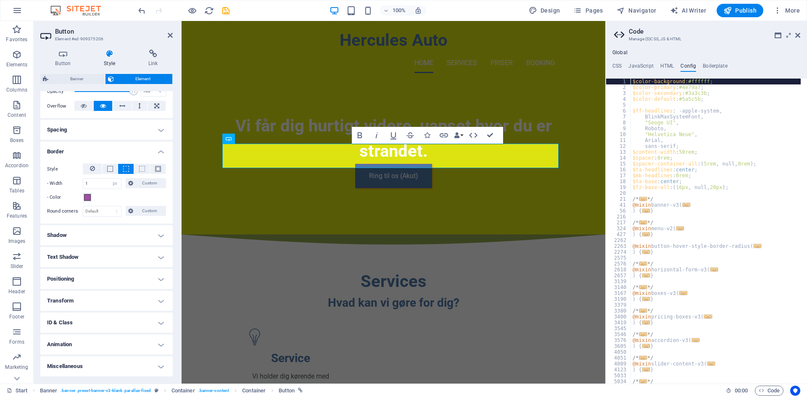
click at [132, 149] on h4 "Border" at bounding box center [106, 149] width 132 height 15
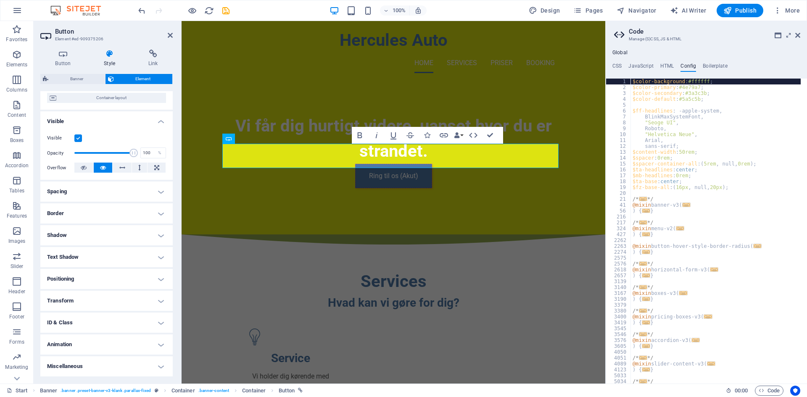
click at [128, 121] on h4 "Visible" at bounding box center [106, 118] width 132 height 15
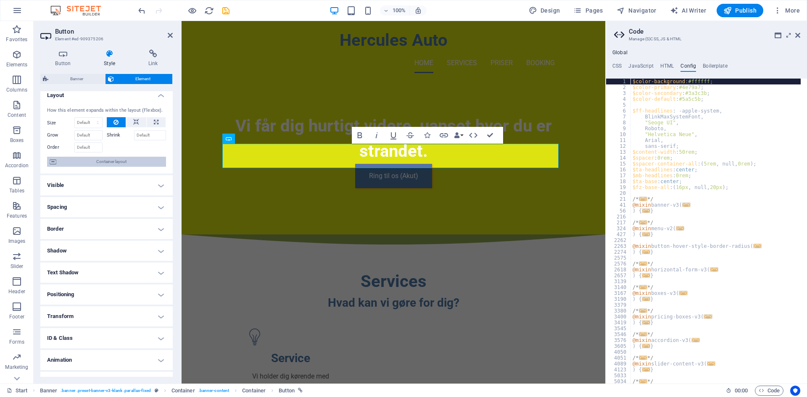
scroll to position [0, 0]
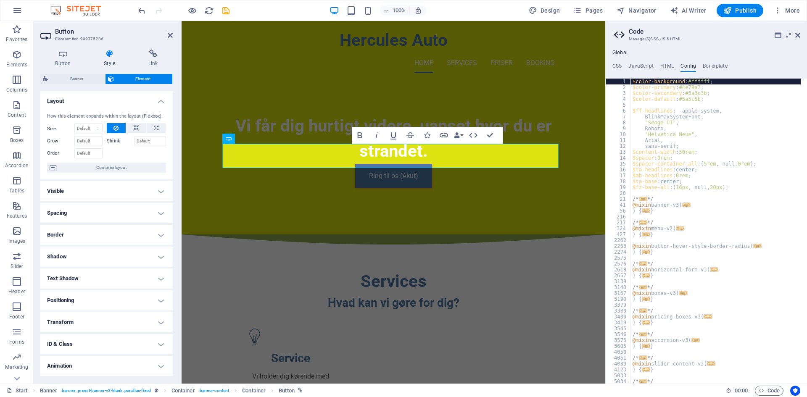
click at [137, 95] on h4 "Layout" at bounding box center [106, 98] width 132 height 15
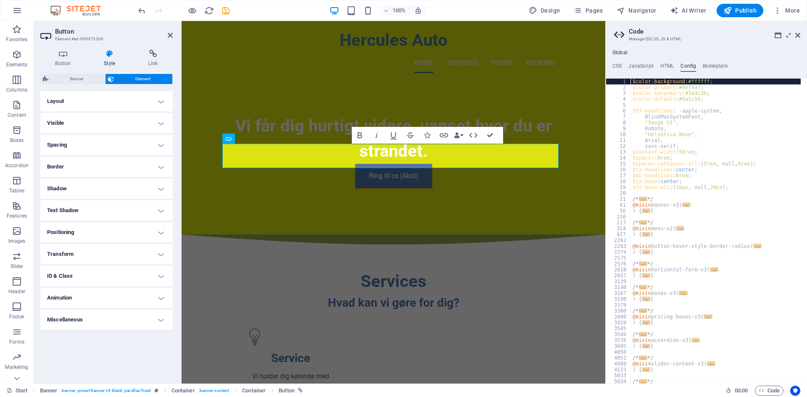
click at [86, 276] on h4 "ID & Class" at bounding box center [106, 276] width 132 height 20
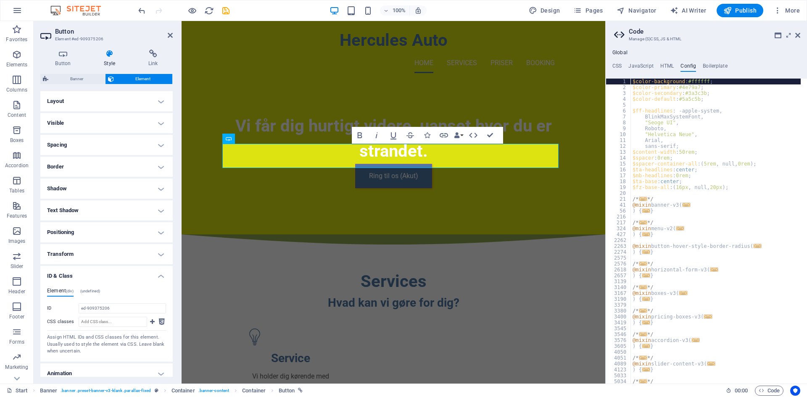
click at [86, 276] on h4 "ID & Class" at bounding box center [106, 273] width 132 height 15
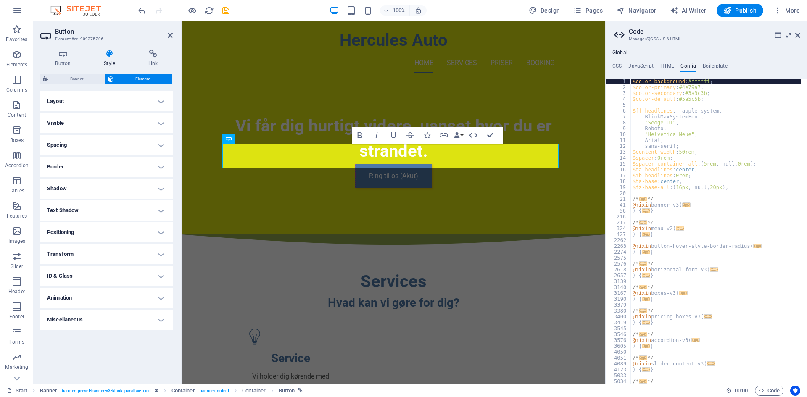
click at [99, 256] on h4 "Transform" at bounding box center [106, 254] width 132 height 20
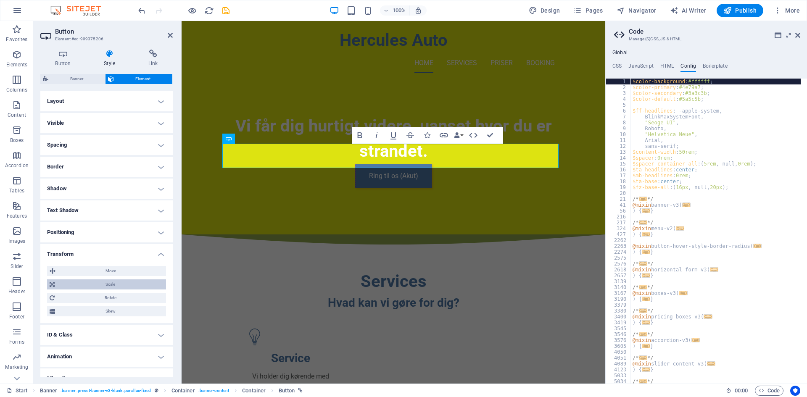
click at [93, 287] on span "Scale" at bounding box center [110, 284] width 106 height 10
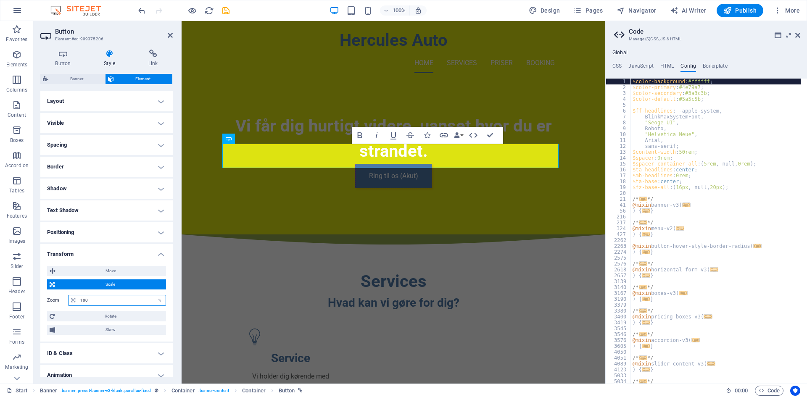
drag, startPoint x: 111, startPoint y: 301, endPoint x: 68, endPoint y: 299, distance: 43.3
click at [68, 299] on div "100 %" at bounding box center [117, 300] width 98 height 11
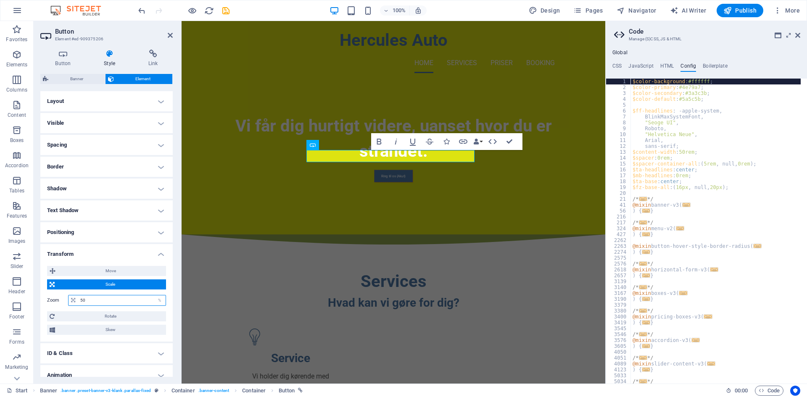
drag, startPoint x: 96, startPoint y: 304, endPoint x: 58, endPoint y: 302, distance: 38.7
click at [58, 302] on div "Zoom 50 %" at bounding box center [106, 300] width 119 height 11
type input "200"
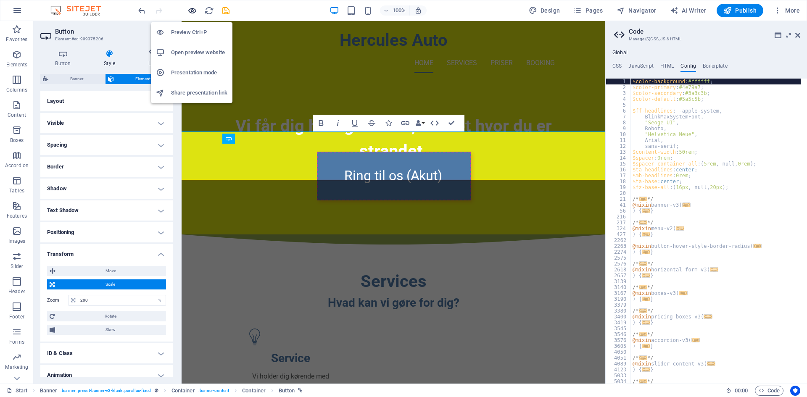
click at [196, 10] on icon "button" at bounding box center [192, 11] width 10 height 10
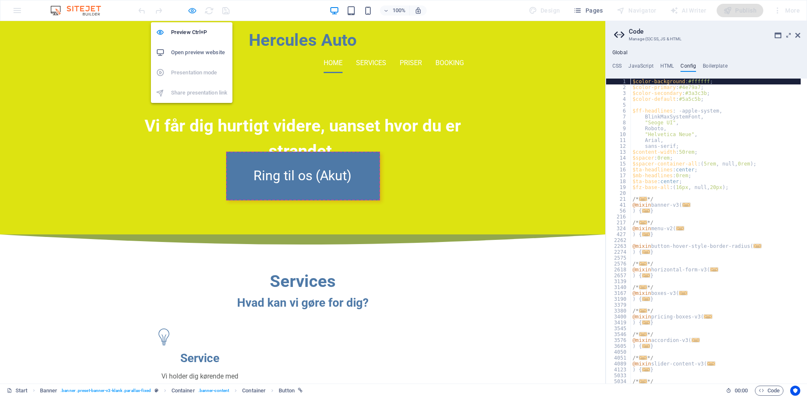
click at [192, 8] on icon "button" at bounding box center [192, 11] width 10 height 10
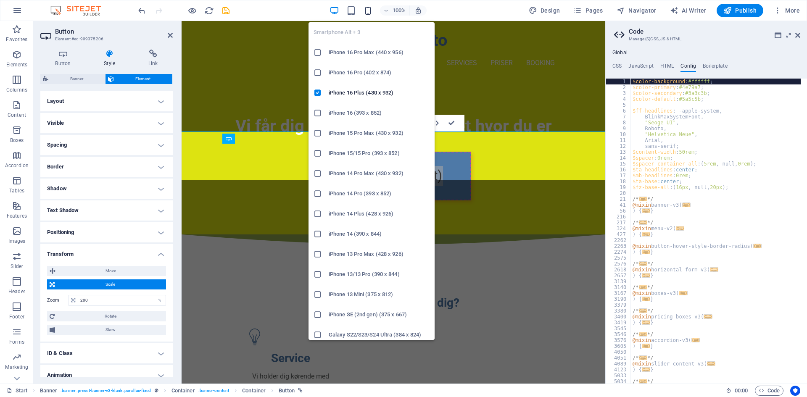
click at [373, 11] on icon "button" at bounding box center [368, 11] width 10 height 10
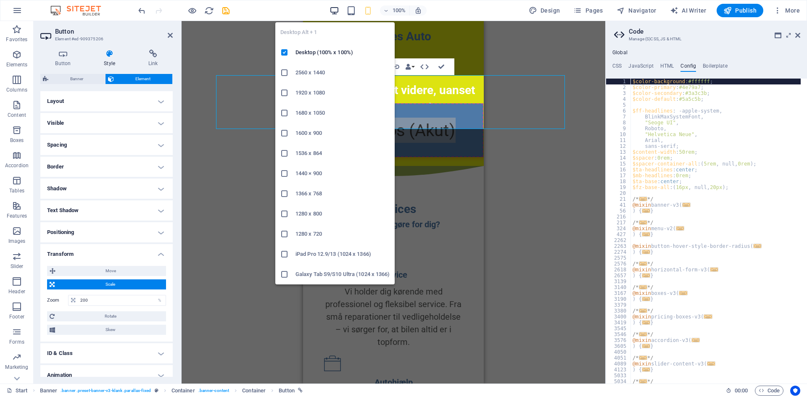
click at [335, 10] on icon "button" at bounding box center [334, 11] width 10 height 10
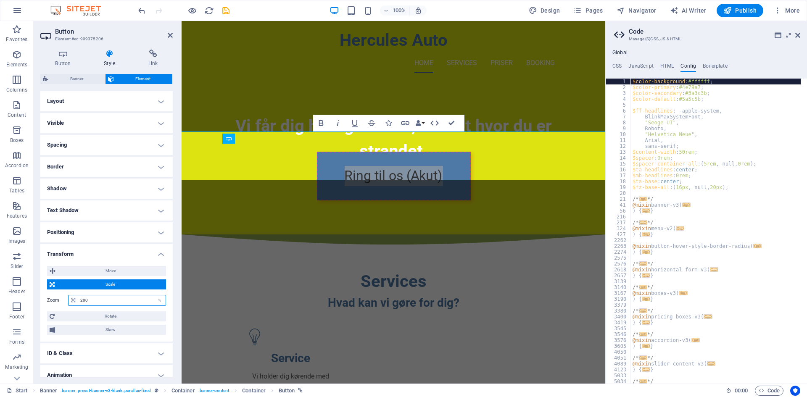
drag, startPoint x: 92, startPoint y: 304, endPoint x: 67, endPoint y: 302, distance: 24.8
click at [67, 302] on div "Zoom 200 %" at bounding box center [106, 300] width 119 height 11
type input "100"
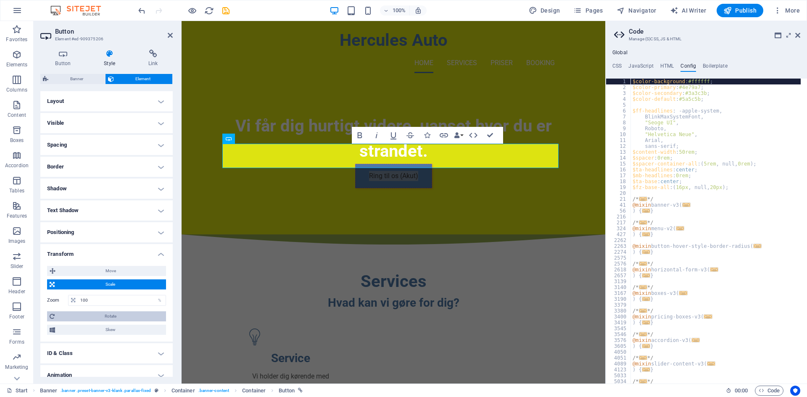
click at [65, 314] on span "Rotate" at bounding box center [110, 316] width 106 height 10
drag, startPoint x: 97, startPoint y: 337, endPoint x: 83, endPoint y: 337, distance: 14.7
click at [83, 337] on span at bounding box center [83, 333] width 8 height 8
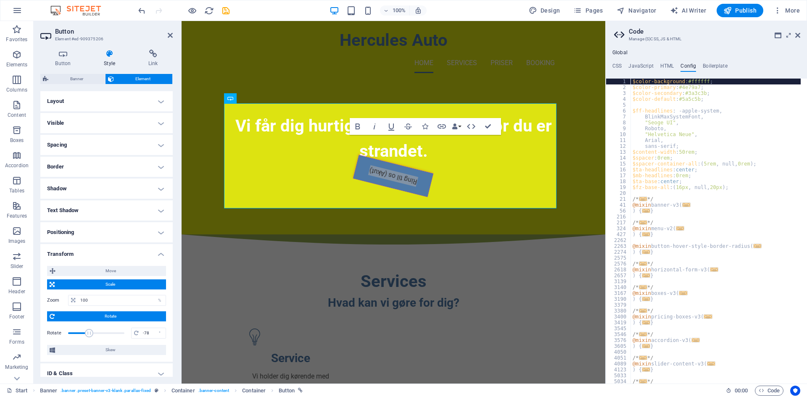
drag, startPoint x: 83, startPoint y: 334, endPoint x: 89, endPoint y: 334, distance: 6.7
click at [89, 334] on span at bounding box center [89, 333] width 8 height 8
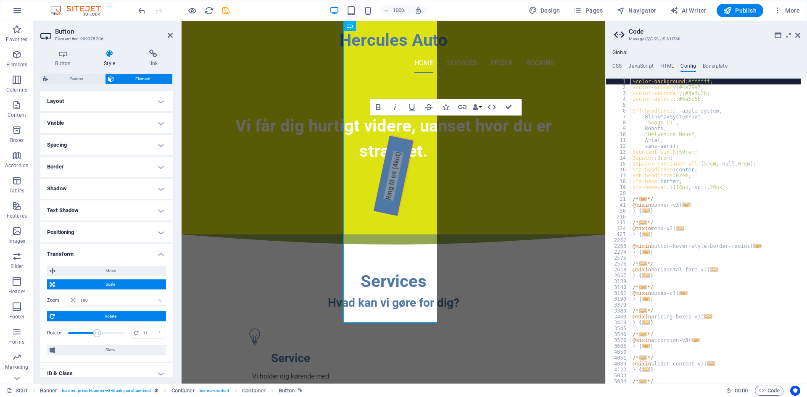
drag, startPoint x: 89, startPoint y: 334, endPoint x: 97, endPoint y: 334, distance: 8.0
click at [97, 334] on span at bounding box center [97, 333] width 8 height 8
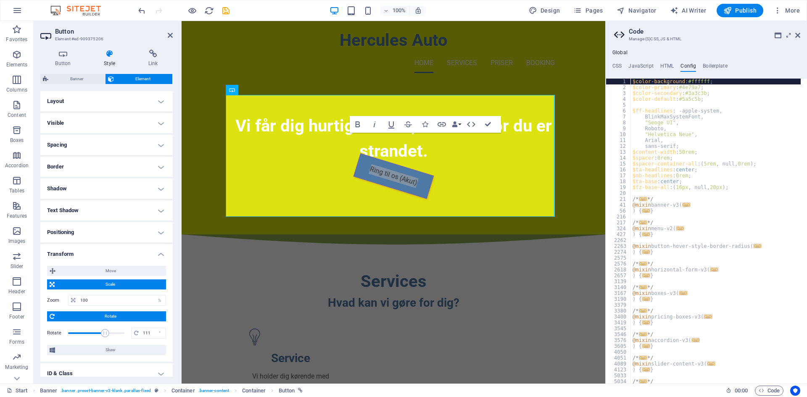
drag, startPoint x: 97, startPoint y: 334, endPoint x: 104, endPoint y: 334, distance: 6.3
click at [104, 334] on span at bounding box center [105, 333] width 8 height 8
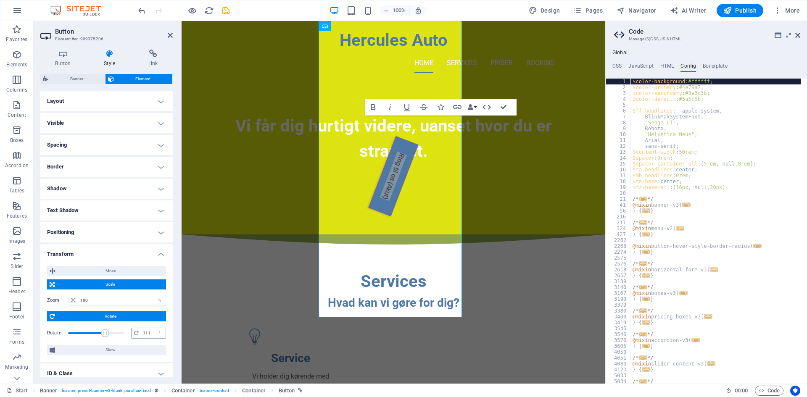
drag, startPoint x: 152, startPoint y: 334, endPoint x: 136, endPoint y: 334, distance: 16.4
click at [136, 334] on div "111 °" at bounding box center [148, 333] width 35 height 11
drag, startPoint x: 147, startPoint y: 334, endPoint x: 134, endPoint y: 334, distance: 13.4
click at [134, 334] on div "111 °" at bounding box center [148, 333] width 35 height 11
type input "1"
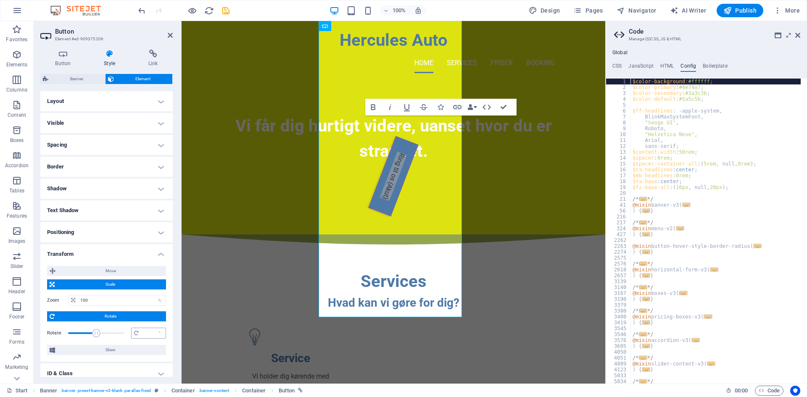
type input "0"
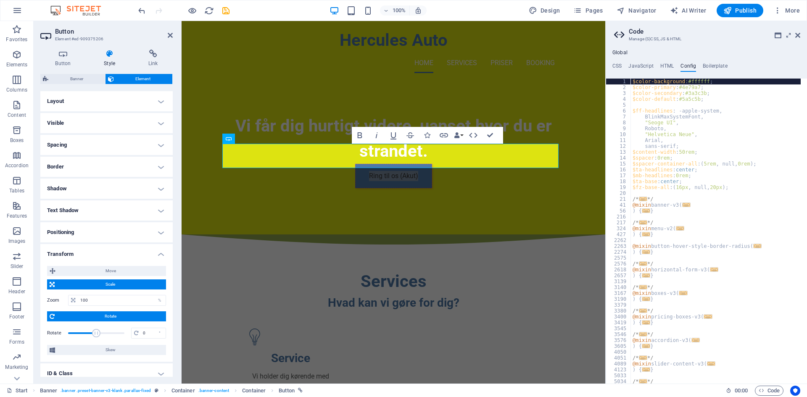
click at [80, 253] on h4 "Transform" at bounding box center [106, 251] width 132 height 15
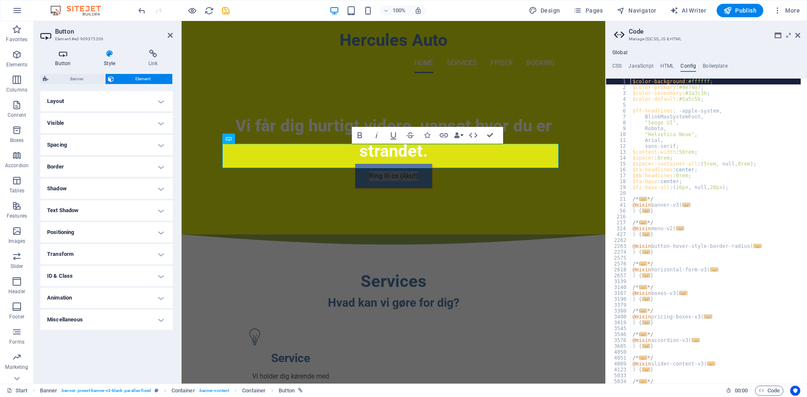
click at [58, 58] on h4 "Button" at bounding box center [64, 59] width 49 height 18
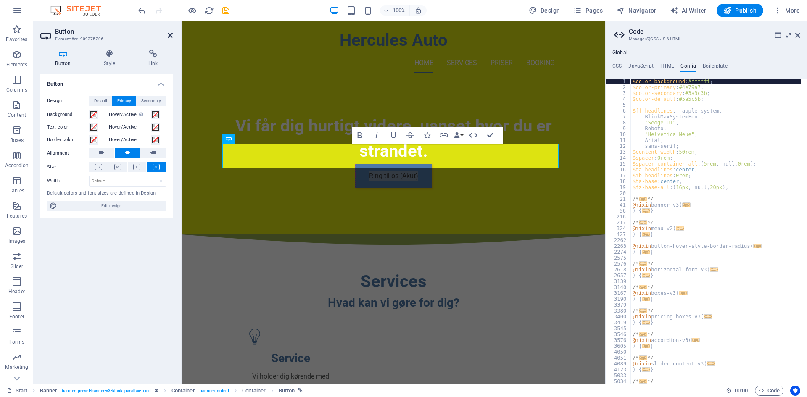
click at [169, 38] on icon at bounding box center [170, 35] width 5 height 7
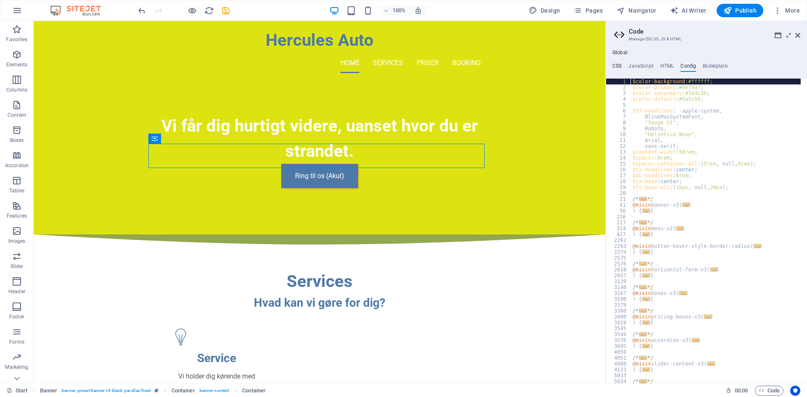
click at [621, 68] on h4 "CSS" at bounding box center [616, 67] width 9 height 9
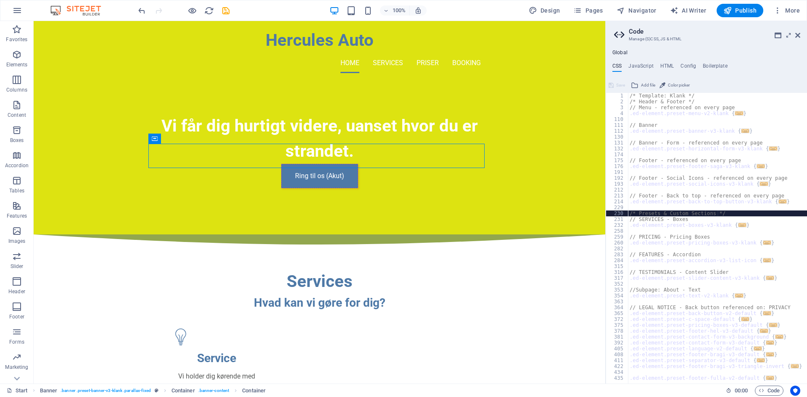
click at [731, 213] on div "/* Template: Klank */ /* Header & Footer */ // Menu - referenced on every page …" at bounding box center [717, 244] width 179 height 303
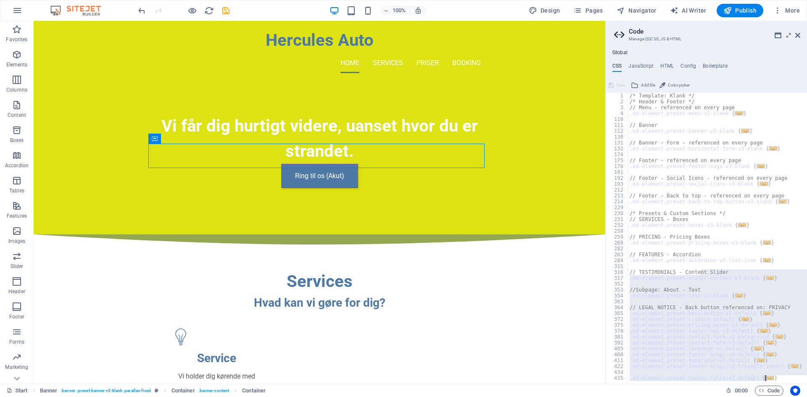
drag, startPoint x: 702, startPoint y: 300, endPoint x: 694, endPoint y: 417, distance: 116.7
click at [694, 397] on html "Hercules Auto Start Favorites Elements Columns Content Boxes Accordion Tables F…" at bounding box center [403, 198] width 807 height 397
type textarea "@include footer-fulla-v2(); }"
click at [722, 300] on div "/* Template: Klank */ /* Header & Footer */ // Menu - referenced on every page …" at bounding box center [717, 238] width 179 height 291
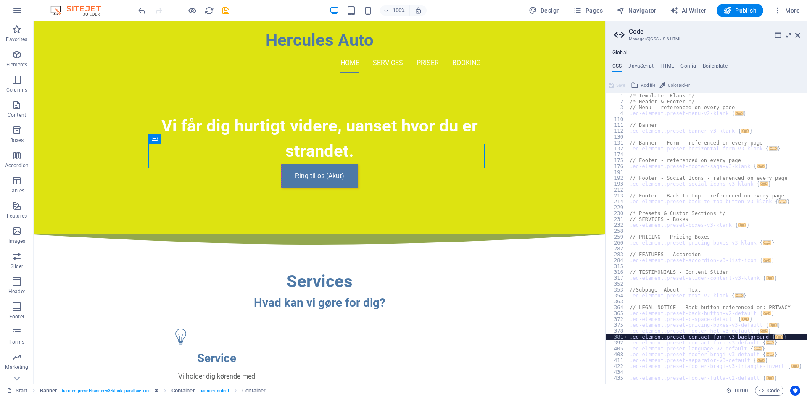
type textarea ".ed-element.preset-footer-bragi-v3-triangle-invert {"
type textarea "}"
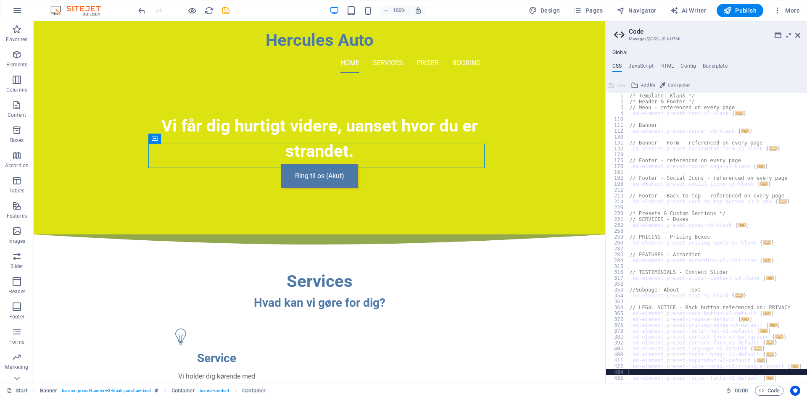
type textarea ".ed-element.preset-footer-bragi-v3-triangle-invert {"
type textarea "}"
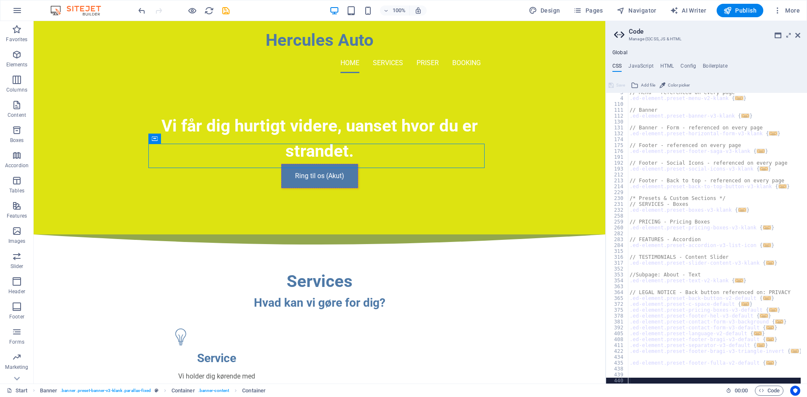
scroll to position [15, 0]
type textarea "l"
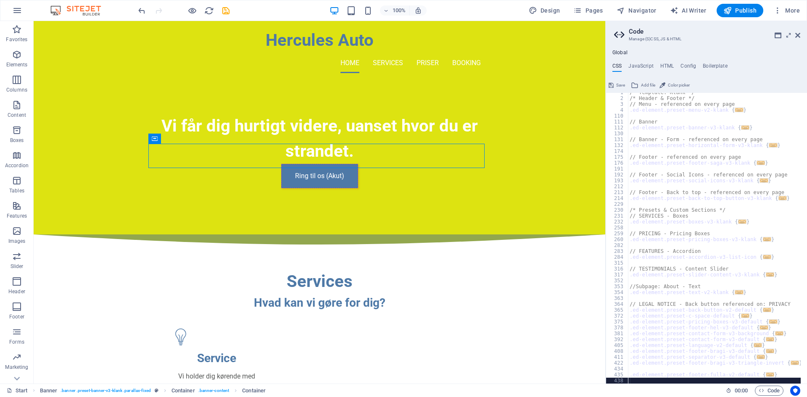
scroll to position [3, 0]
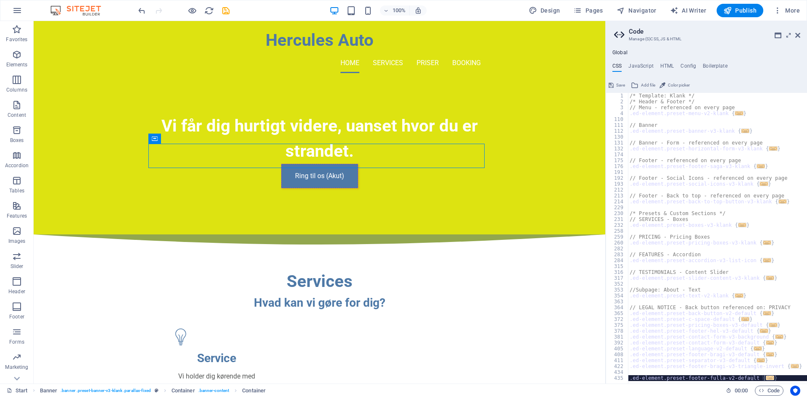
type textarea ".ed-element.preset-footer-fulla-v2-default {"
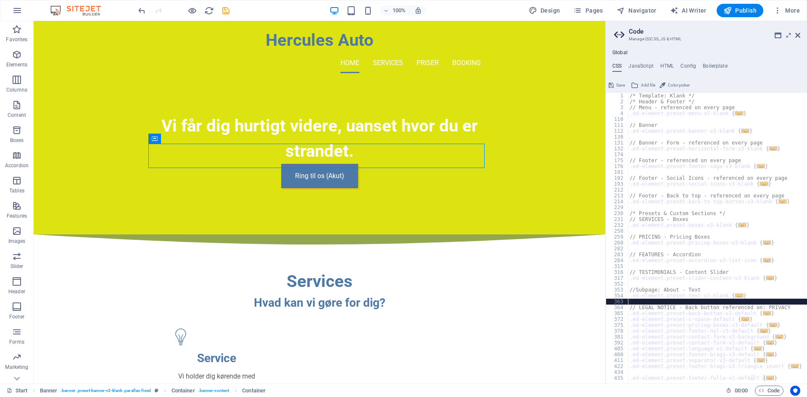
click at [722, 300] on div "/* Template: Klank */ /* Header & Footer */ // Menu - referenced on every page …" at bounding box center [717, 244] width 179 height 303
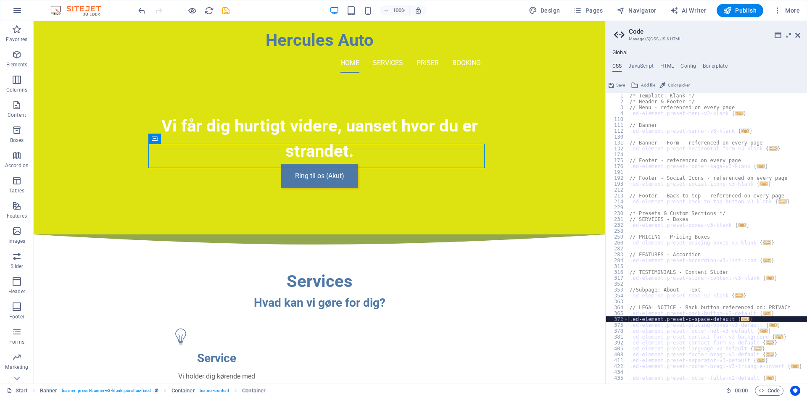
click at [705, 321] on div "/* Template: Klank */ /* Header & Footer */ // Menu - referenced on every page …" at bounding box center [717, 244] width 179 height 303
type textarea ".ed-element.preset-c-space-default {"
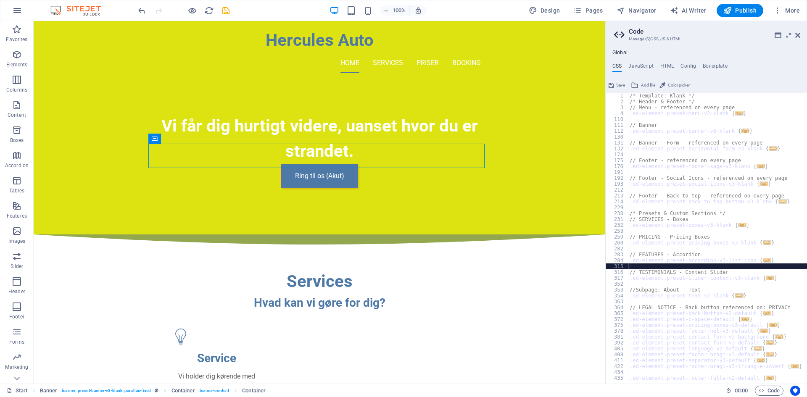
click at [674, 269] on div "/* Template: Klank */ /* Header & Footer */ // Menu - referenced on every page …" at bounding box center [717, 244] width 179 height 303
click at [687, 11] on span "AI Writer" at bounding box center [688, 10] width 37 height 8
select select "English"
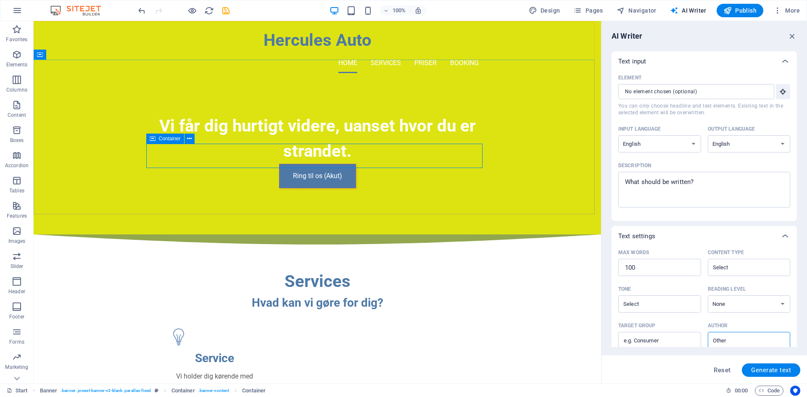
click at [153, 139] on icon at bounding box center [153, 139] width 6 height 10
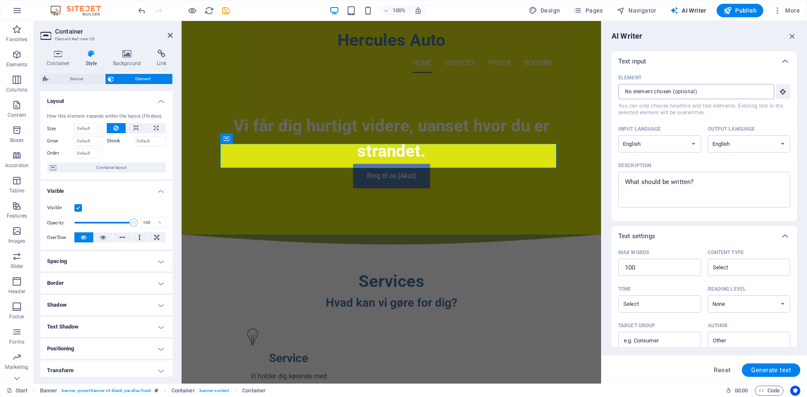
click at [741, 89] on input "Element ​ You can only choose headline and text elements. Existing text in the …" at bounding box center [693, 91] width 150 height 15
click at [779, 91] on icon "button" at bounding box center [783, 92] width 8 height 8
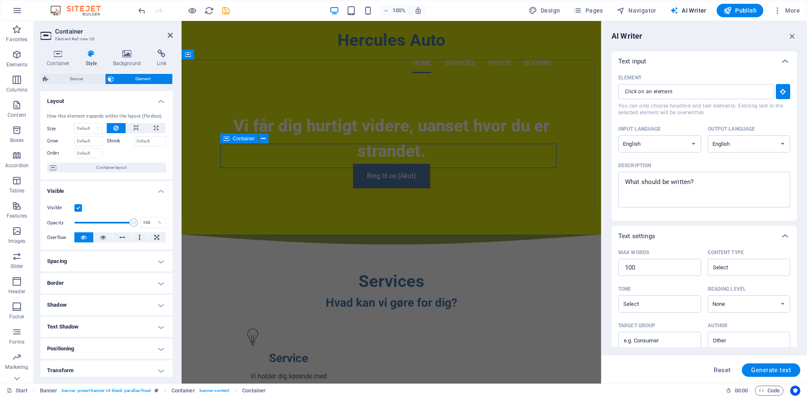
click at [229, 141] on icon at bounding box center [227, 139] width 6 height 10
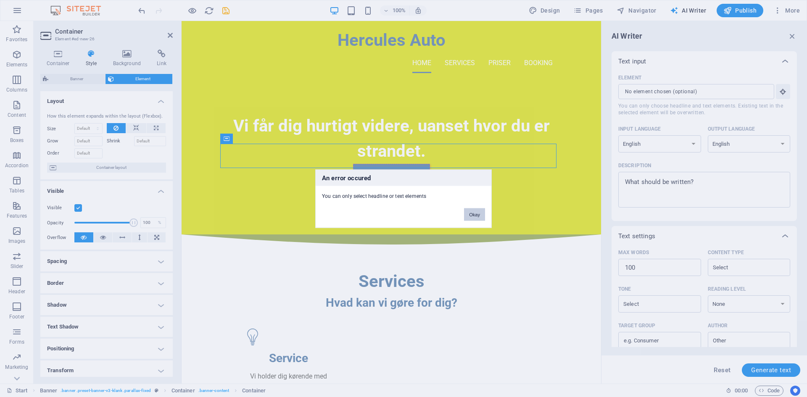
click at [476, 216] on button "Okay" at bounding box center [474, 214] width 21 height 13
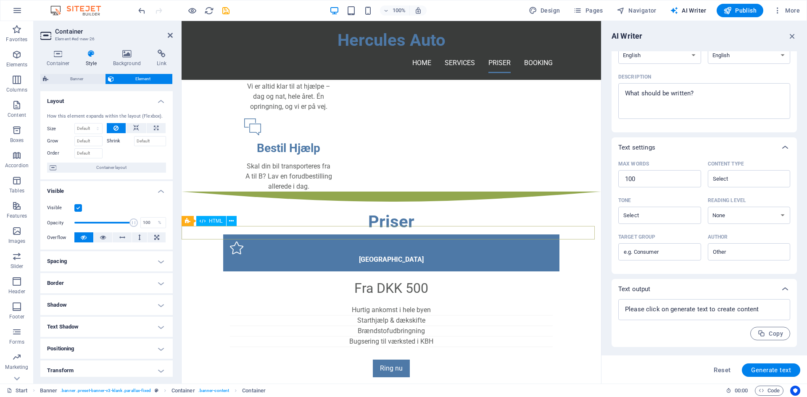
scroll to position [563, 0]
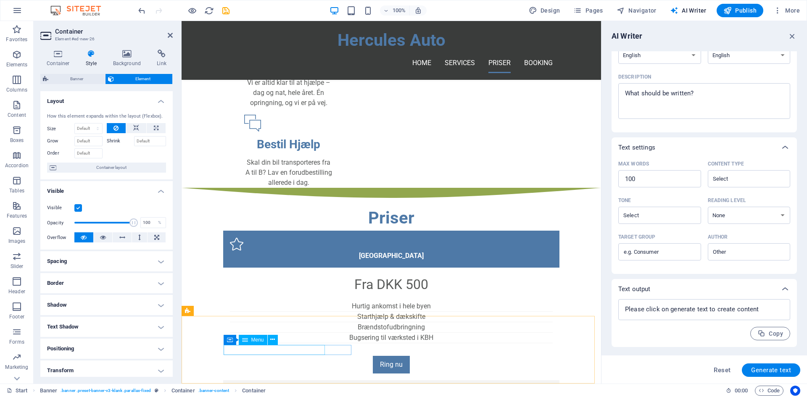
click at [250, 338] on div "Menu" at bounding box center [253, 340] width 29 height 10
select select
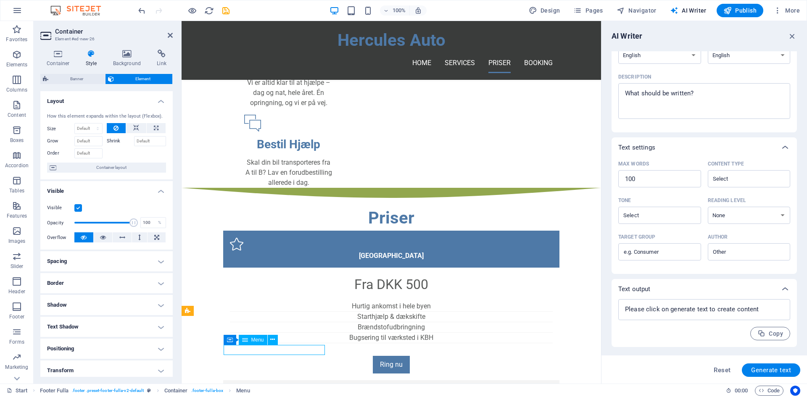
select select
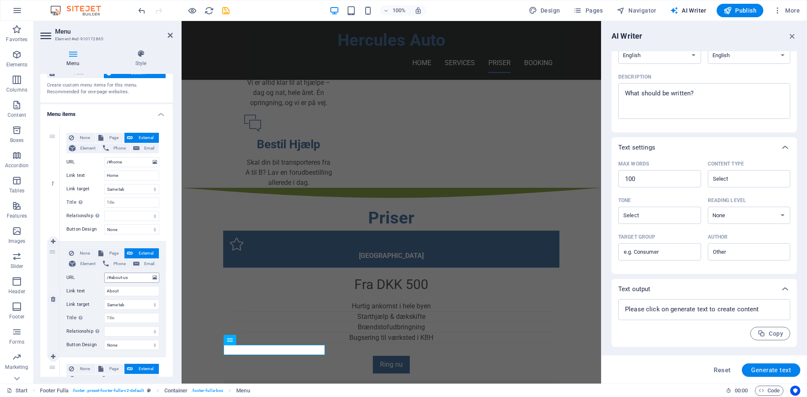
scroll to position [42, 0]
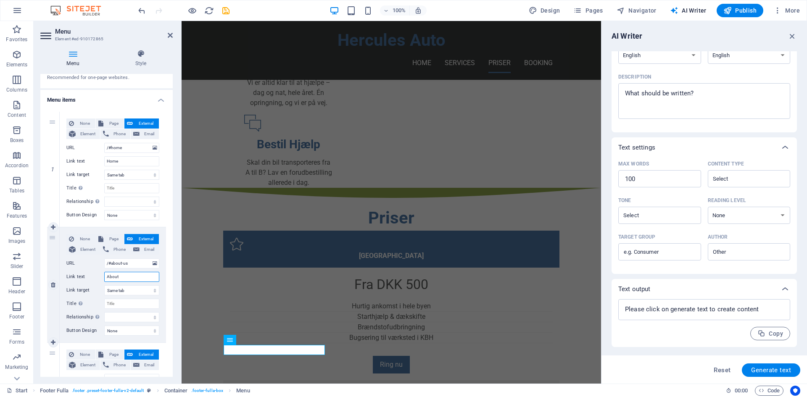
drag, startPoint x: 129, startPoint y: 280, endPoint x: 81, endPoint y: 277, distance: 47.5
click at [81, 277] on div "Link text About" at bounding box center [112, 277] width 93 height 10
type input "ServiceS"
select select
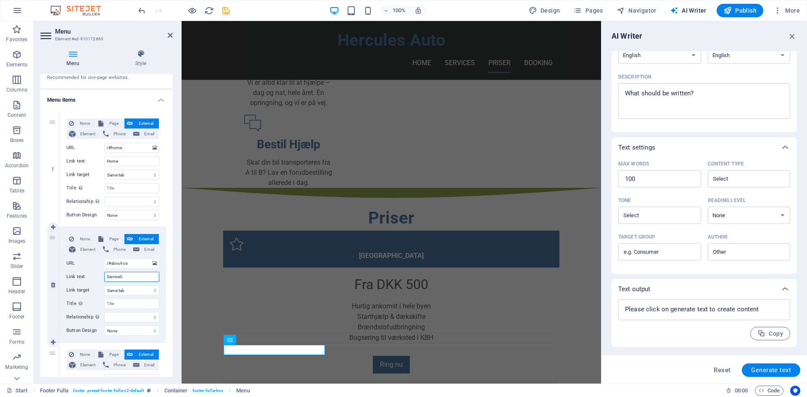
select select
type input "Services"
select select
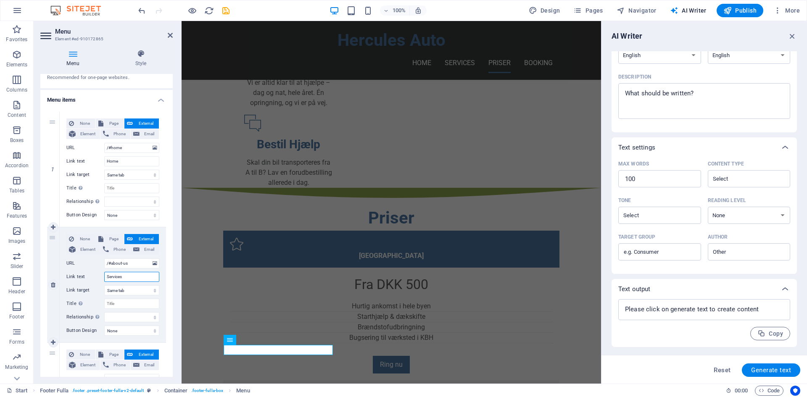
select select
type input "Services"
drag, startPoint x: 111, startPoint y: 264, endPoint x: 149, endPoint y: 266, distance: 37.5
click at [149, 266] on input "/#about-us" at bounding box center [131, 263] width 55 height 10
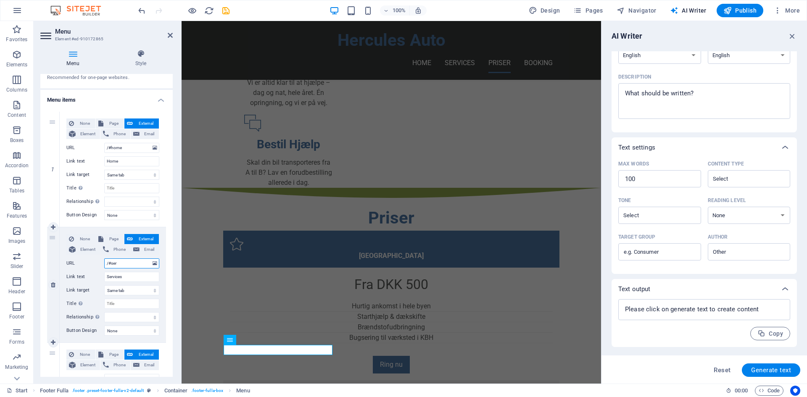
type input "/#serv"
select select
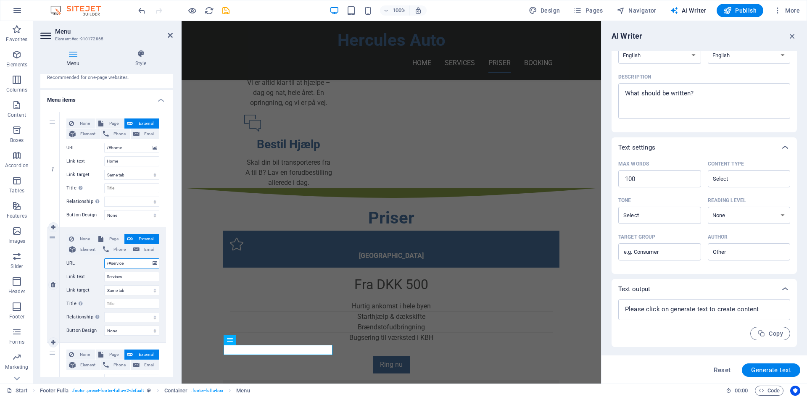
type input "/#services"
select select
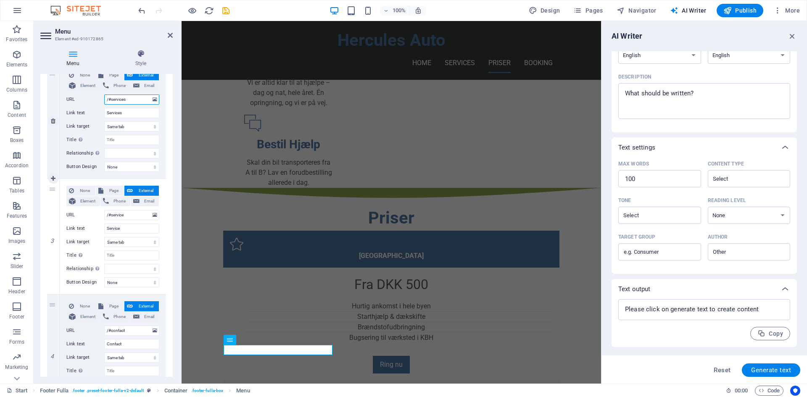
scroll to position [210, 0]
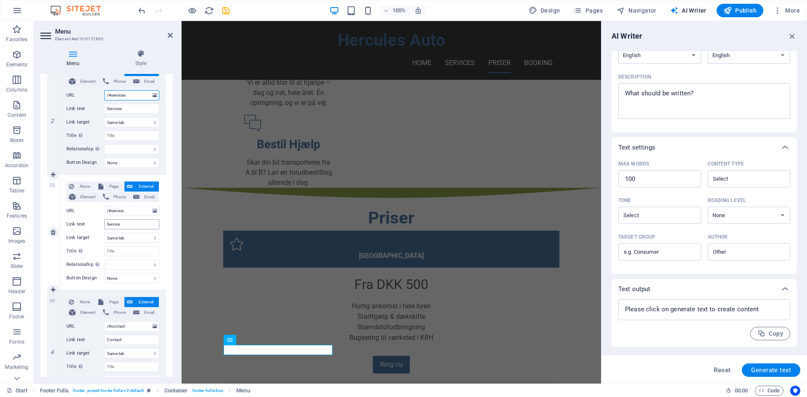
type input "/#services"
drag, startPoint x: 128, startPoint y: 224, endPoint x: 90, endPoint y: 224, distance: 37.4
click at [90, 224] on div "Link text Service" at bounding box center [112, 224] width 93 height 10
type input "Priser"
select select
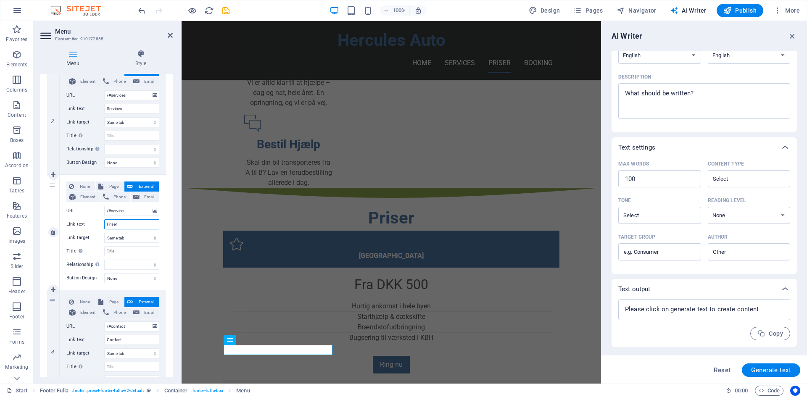
select select
drag, startPoint x: 129, startPoint y: 224, endPoint x: 77, endPoint y: 223, distance: 52.1
click at [79, 223] on div "Link text Priser" at bounding box center [112, 224] width 93 height 10
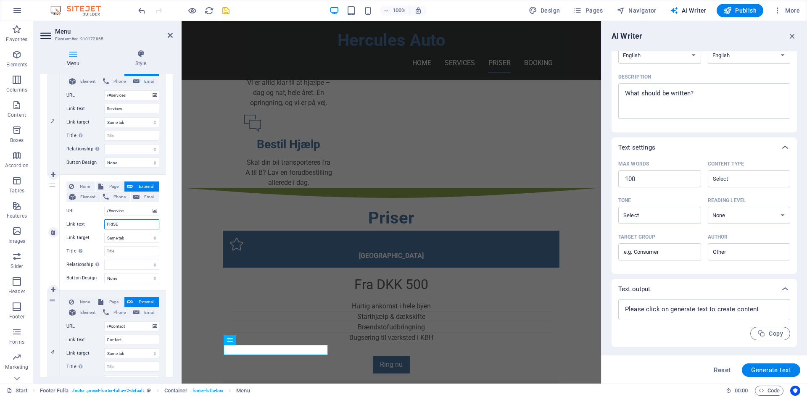
type input "PRISER"
select select
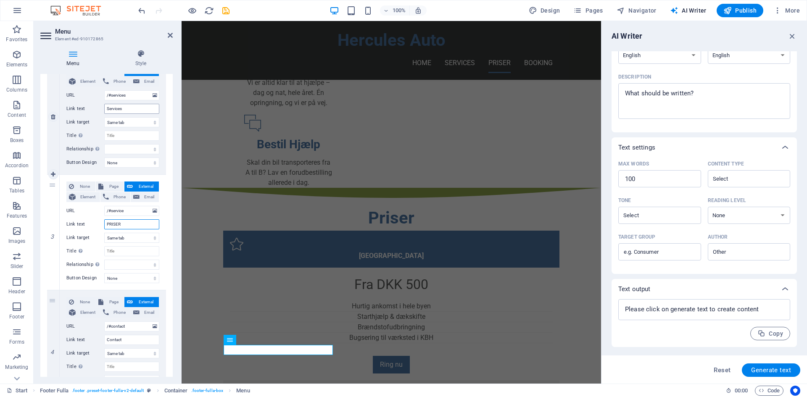
type input "PRISER"
drag, startPoint x: 133, startPoint y: 105, endPoint x: 45, endPoint y: 106, distance: 88.7
click at [45, 106] on div "1 None Page External Element Phone Email Page Start Subpage Legal Notice Privac…" at bounding box center [106, 174] width 132 height 475
type input "SERvI"
select select
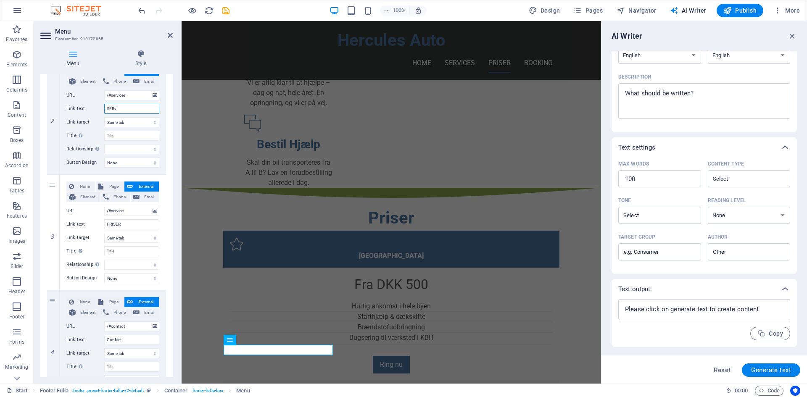
select select
type input "SERvICES"
select select
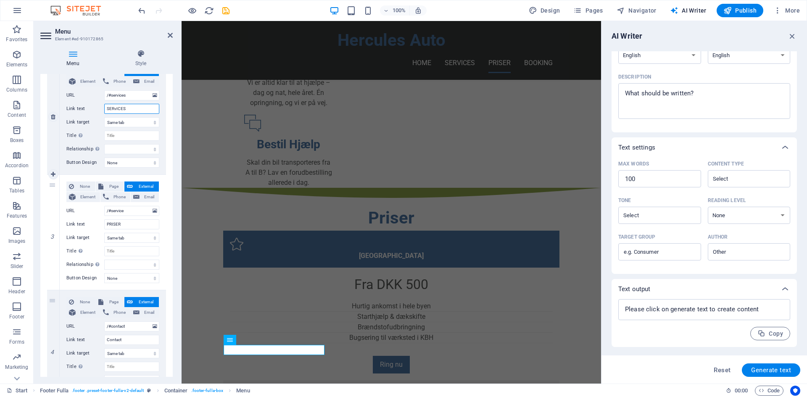
select select
click at [115, 106] on input "SERvICES" at bounding box center [131, 109] width 55 height 10
type input "SERVICES"
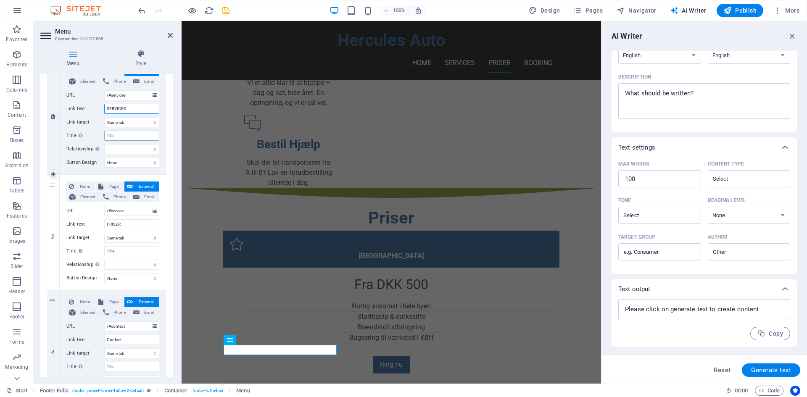
select select
type input "SERVICES"
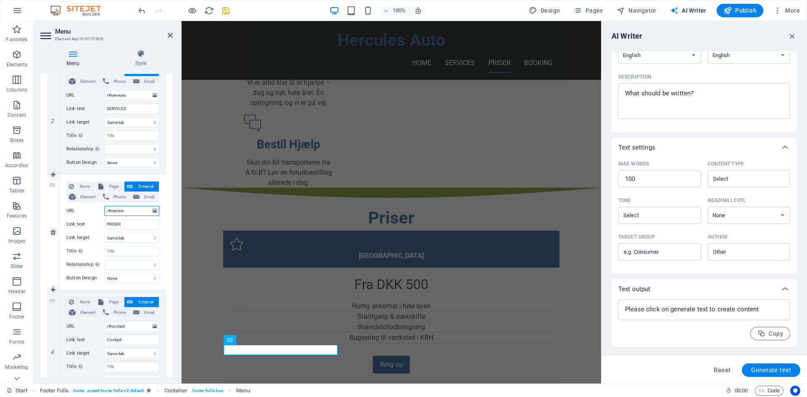
click at [126, 211] on input "/#service" at bounding box center [131, 211] width 55 height 10
type input "/#priser"
select select
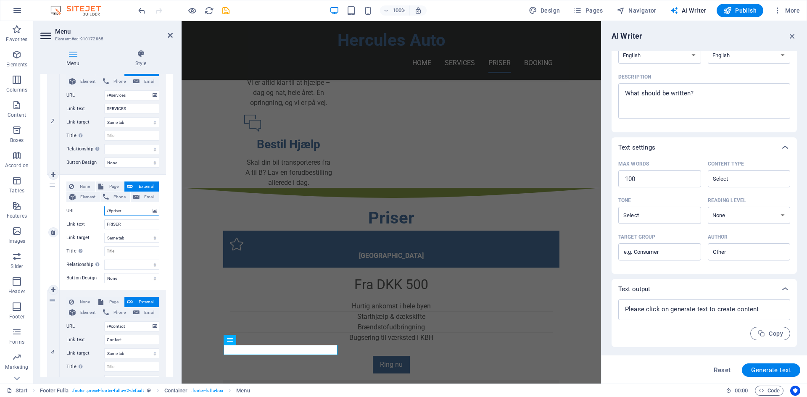
select select
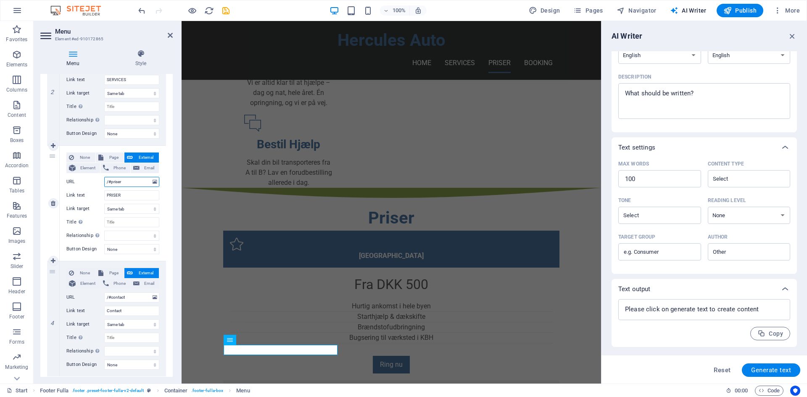
scroll to position [262, 0]
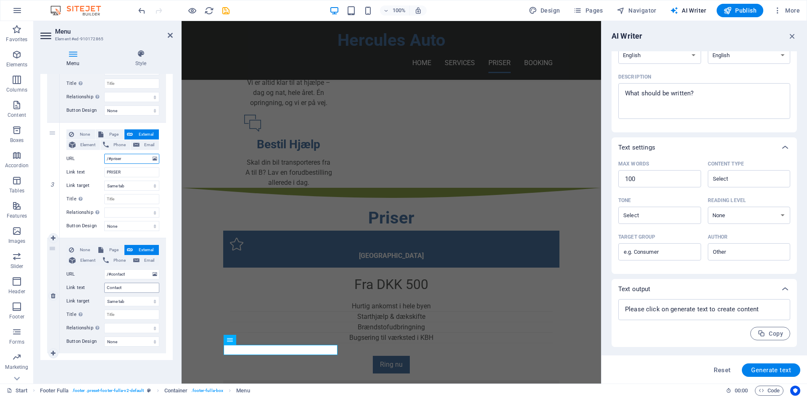
type input "/#priser"
drag, startPoint x: 129, startPoint y: 285, endPoint x: 99, endPoint y: 286, distance: 29.4
click at [99, 286] on div "Link text Contact" at bounding box center [112, 288] width 93 height 10
type input "BOOKING"
select select
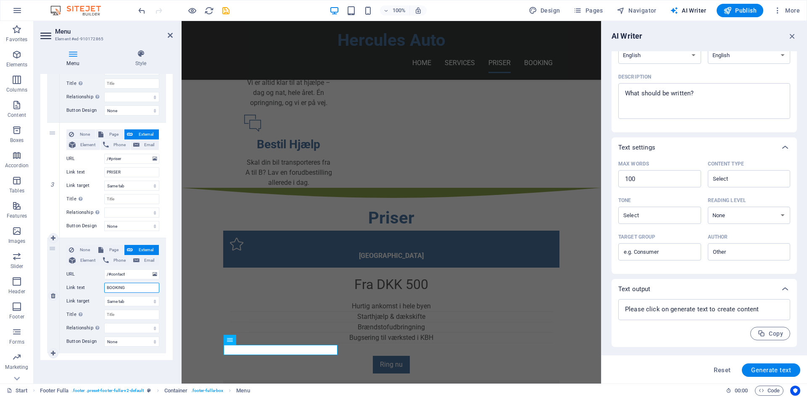
select select
type input "BOOKING"
click at [134, 276] on input "/#contact" at bounding box center [131, 274] width 55 height 10
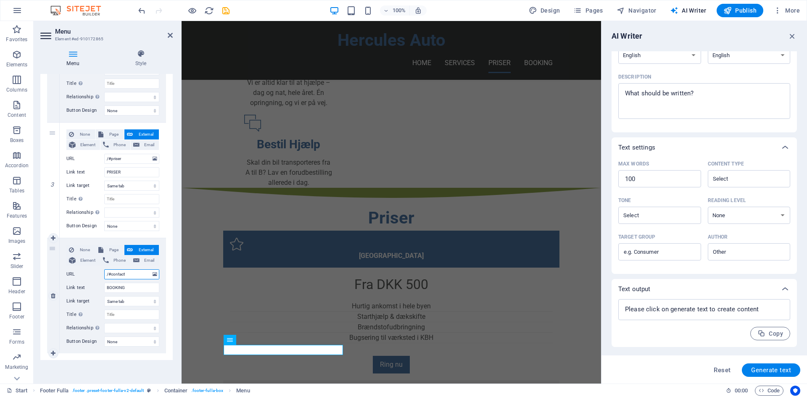
click at [134, 276] on input "/#contact" at bounding box center [131, 274] width 55 height 10
type input "/#booking"
select select
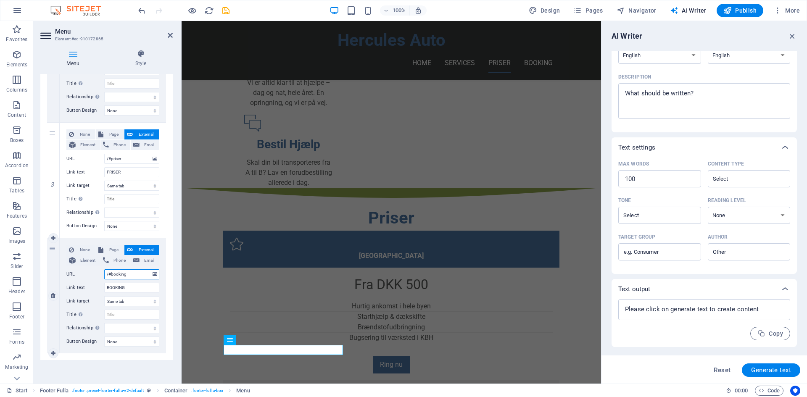
select select
type input "/#booking"
click at [234, 12] on div "100% Design Pages Navigator AI Writer Publish More" at bounding box center [470, 10] width 666 height 13
drag, startPoint x: 228, startPoint y: 12, endPoint x: 54, endPoint y: 1, distance: 174.3
click at [228, 12] on icon "save" at bounding box center [226, 11] width 10 height 10
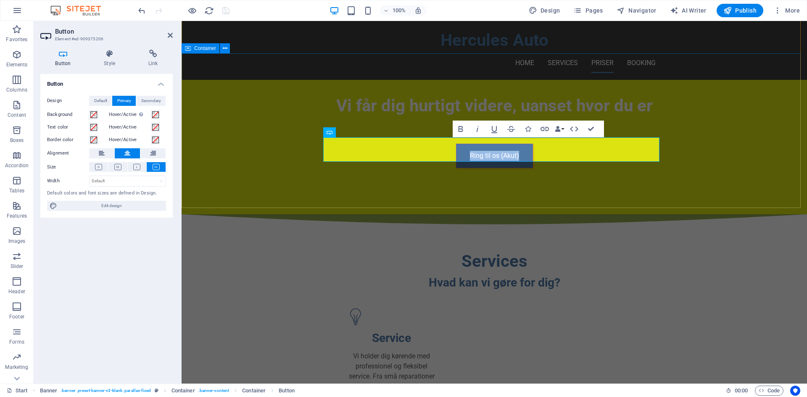
scroll to position [378, 0]
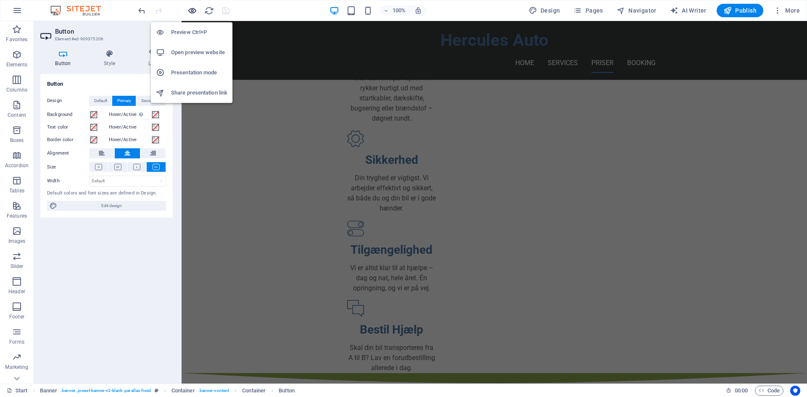
click at [189, 10] on icon "button" at bounding box center [192, 11] width 10 height 10
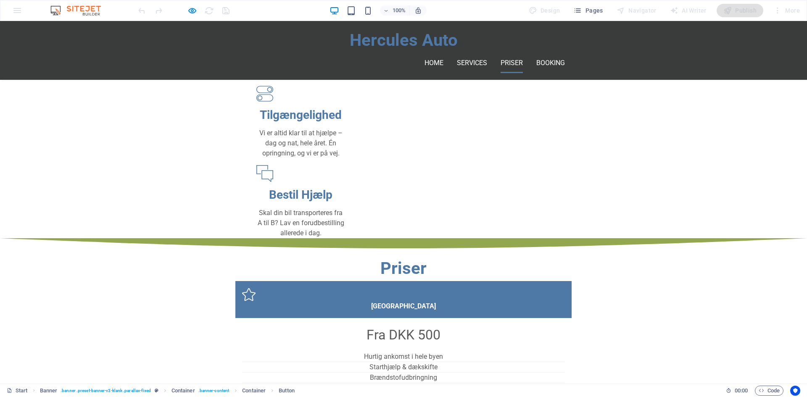
scroll to position [563, 0]
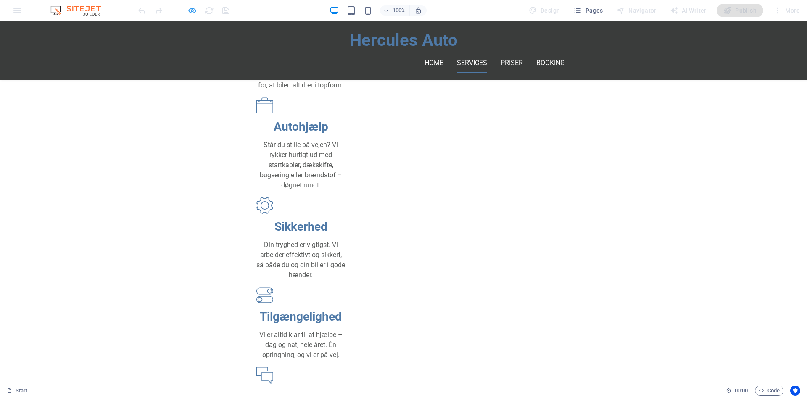
click at [194, 13] on icon "button" at bounding box center [192, 11] width 10 height 10
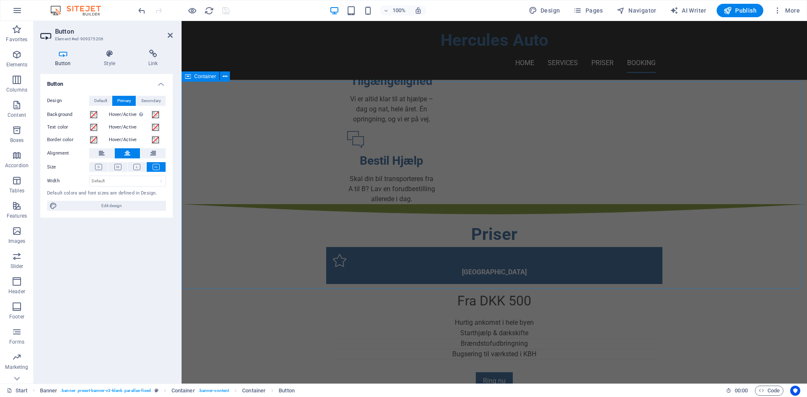
scroll to position [563, 0]
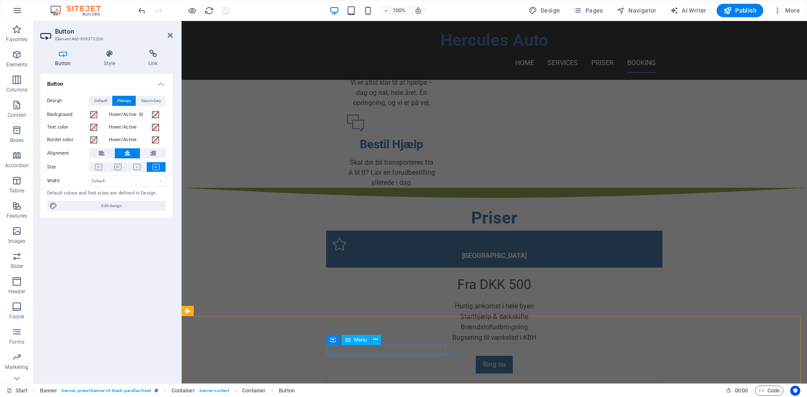
select select
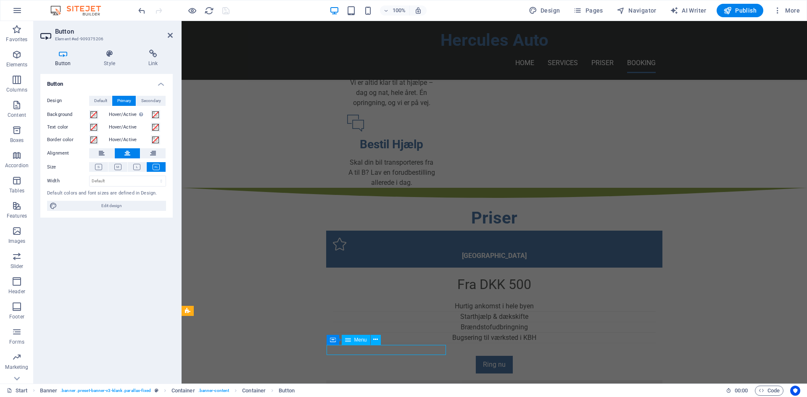
select select
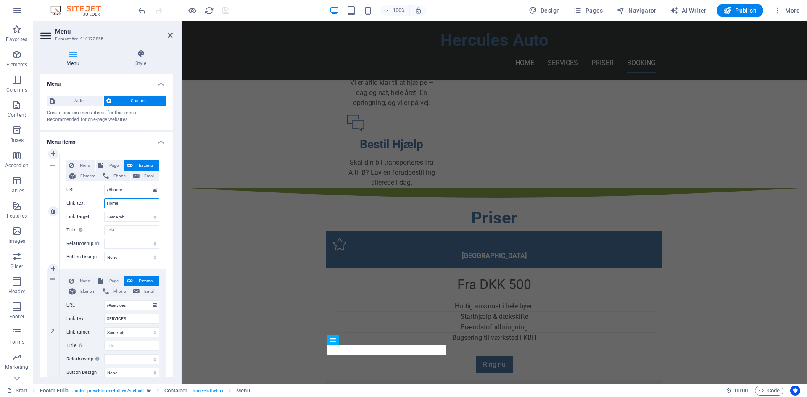
drag, startPoint x: 121, startPoint y: 200, endPoint x: 61, endPoint y: 205, distance: 60.3
click at [61, 204] on div "None Page External Element Phone Email Page Start Subpage Legal Notice Privacy …" at bounding box center [113, 211] width 106 height 115
type input "HOME"
select select
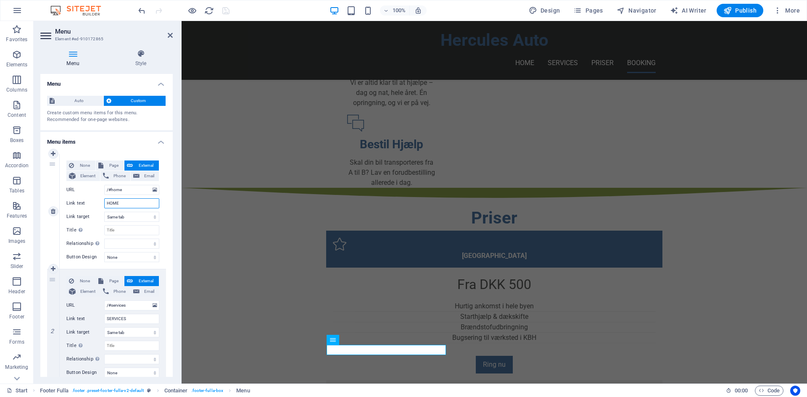
select select
type input "HOME"
click at [227, 13] on icon "save" at bounding box center [226, 11] width 10 height 10
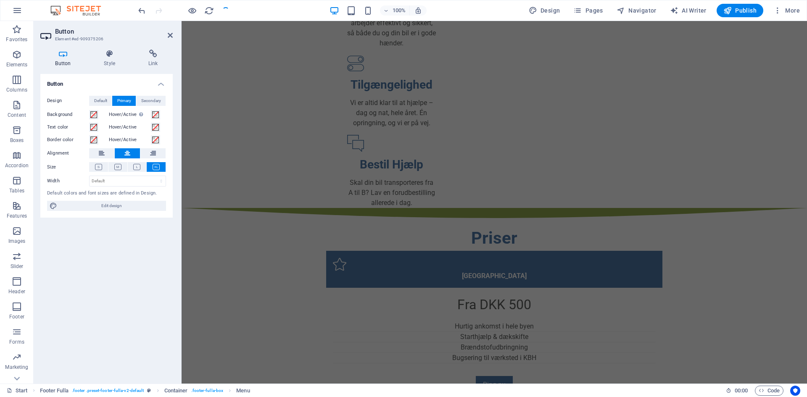
scroll to position [0, 0]
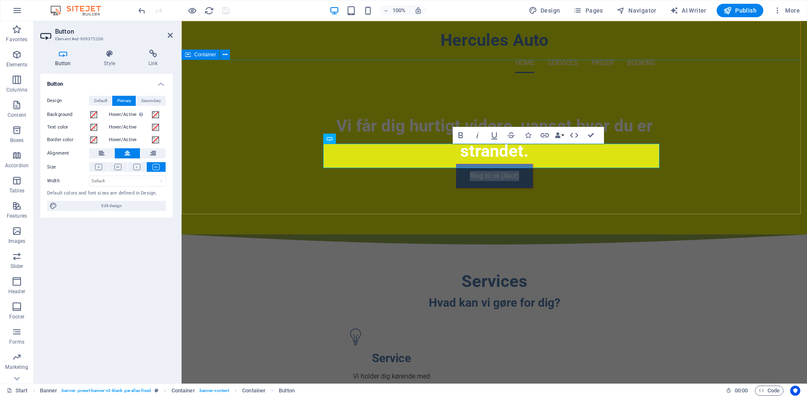
click at [288, 183] on div "Vi får dig hurtigt videre, uanset hvor du er strandet. Ring til os (Akut)" at bounding box center [494, 157] width 625 height 155
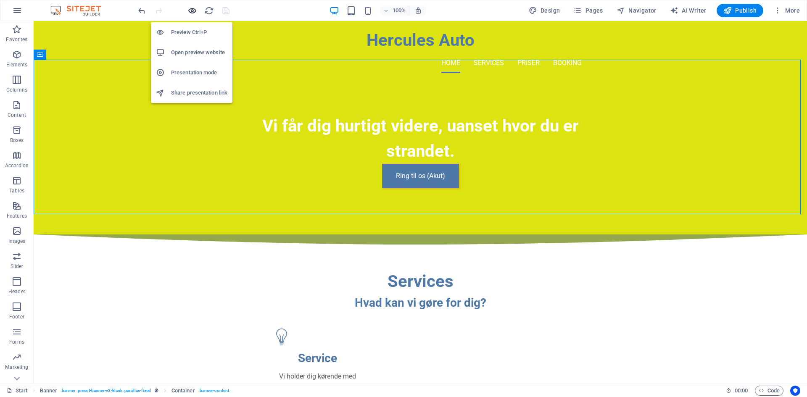
click at [191, 8] on icon "button" at bounding box center [192, 11] width 10 height 10
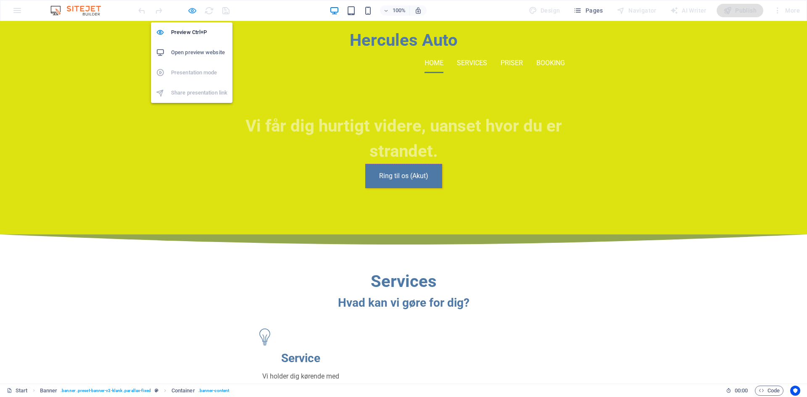
click at [191, 8] on icon "button" at bounding box center [192, 11] width 10 height 10
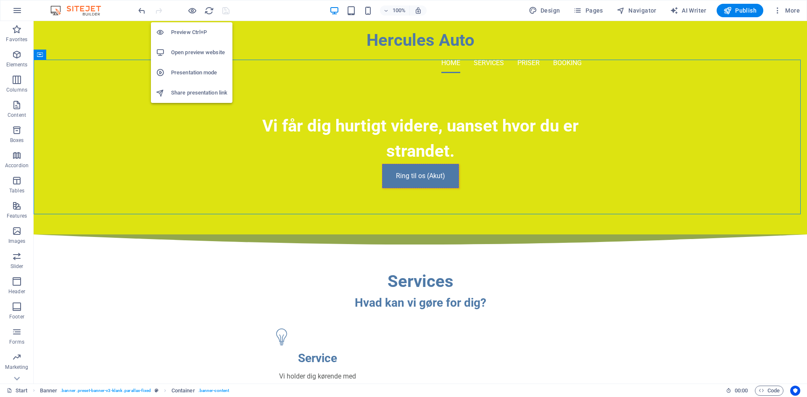
click at [189, 55] on h6 "Open preview website" at bounding box center [199, 52] width 56 height 10
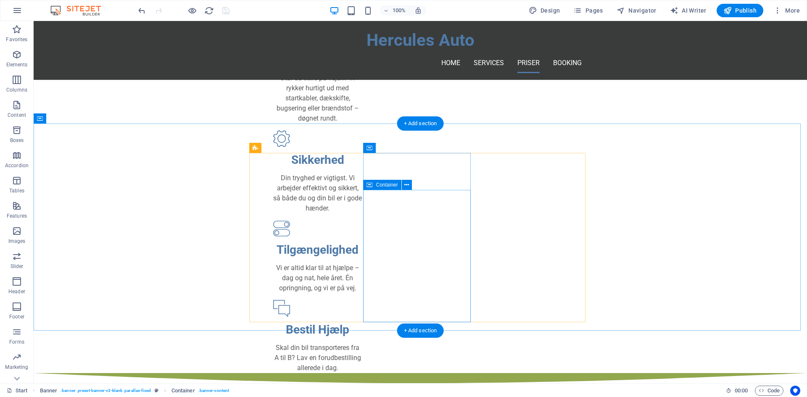
scroll to position [462, 0]
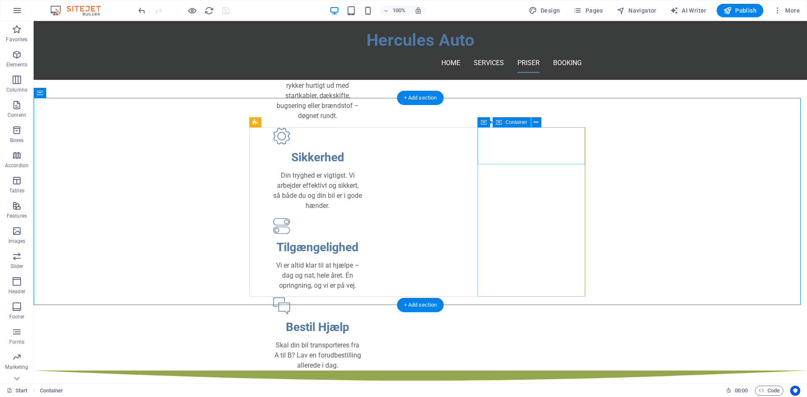
scroll to position [378, 0]
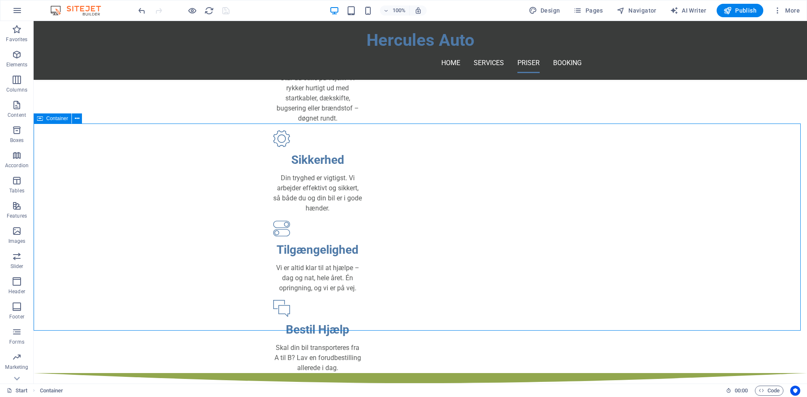
click at [60, 121] on span "Container" at bounding box center [57, 118] width 22 height 5
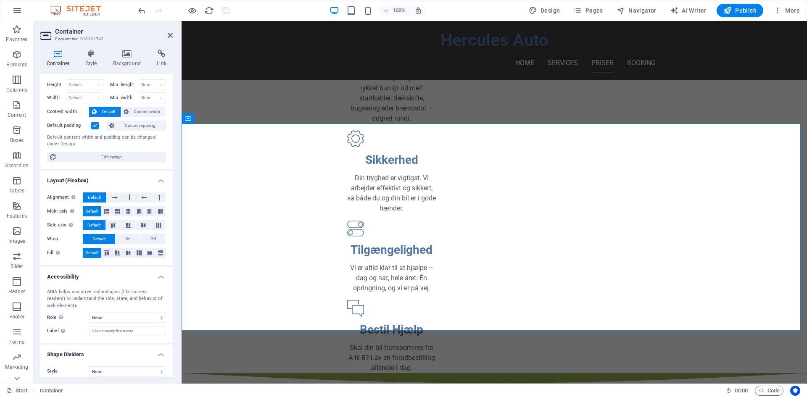
scroll to position [23, 0]
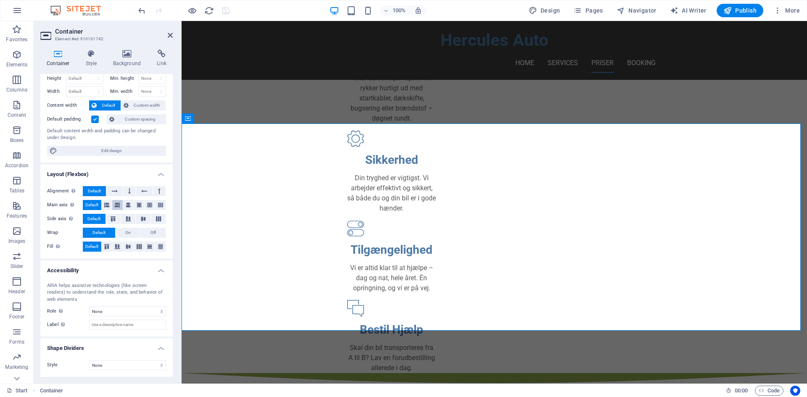
click at [119, 208] on icon at bounding box center [117, 205] width 5 height 10
click at [95, 207] on span "Default" at bounding box center [91, 205] width 13 height 10
click at [126, 190] on button at bounding box center [129, 191] width 13 height 10
click at [115, 191] on icon at bounding box center [115, 191] width 6 height 10
click at [100, 189] on span "Default" at bounding box center [94, 191] width 13 height 10
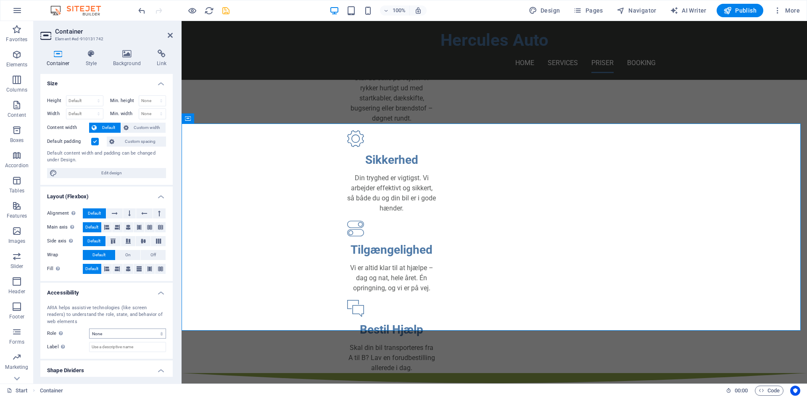
scroll to position [0, 0]
click at [90, 59] on h4 "Style" at bounding box center [92, 59] width 27 height 18
